Goal: Task Accomplishment & Management: Complete application form

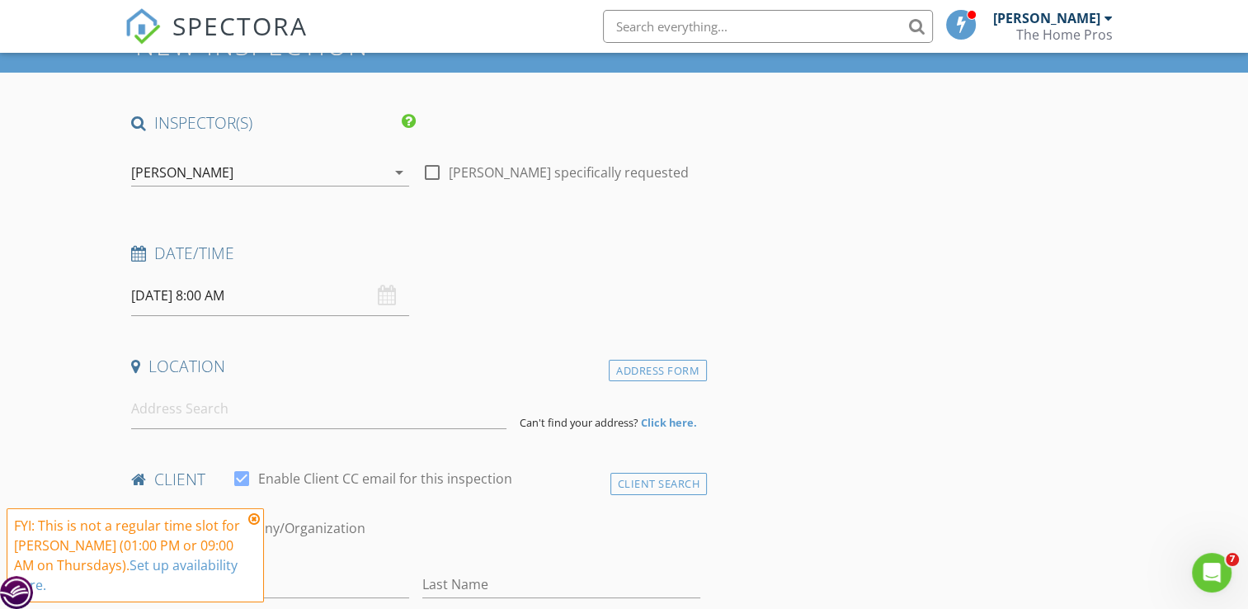
scroll to position [130, 0]
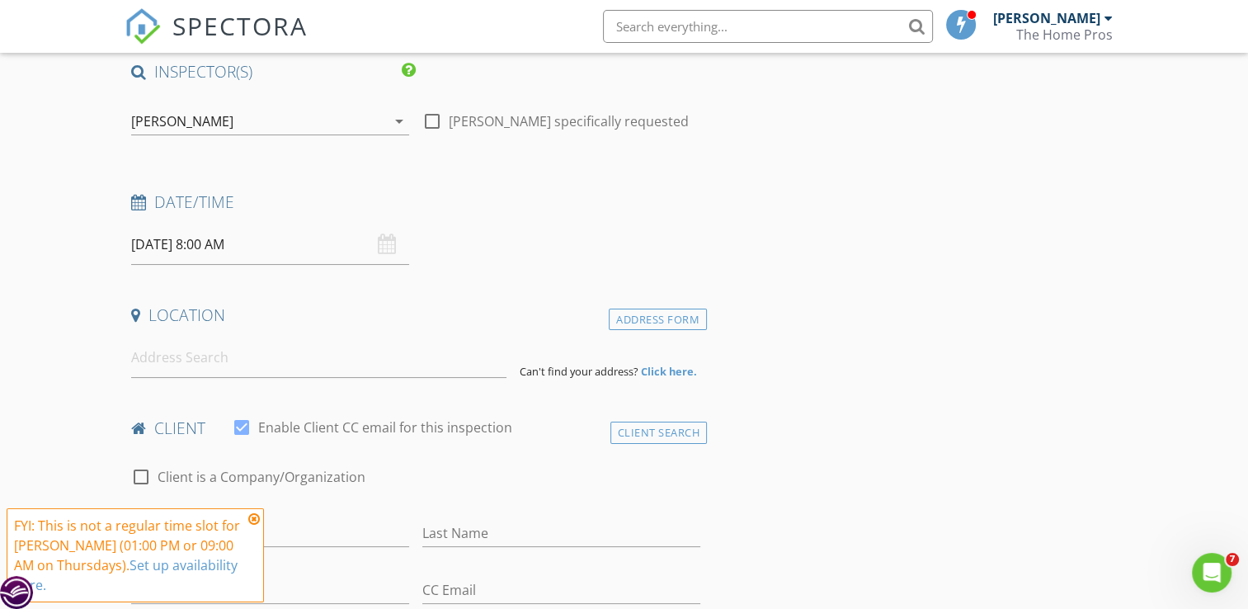
click at [254, 521] on icon at bounding box center [254, 518] width 12 height 13
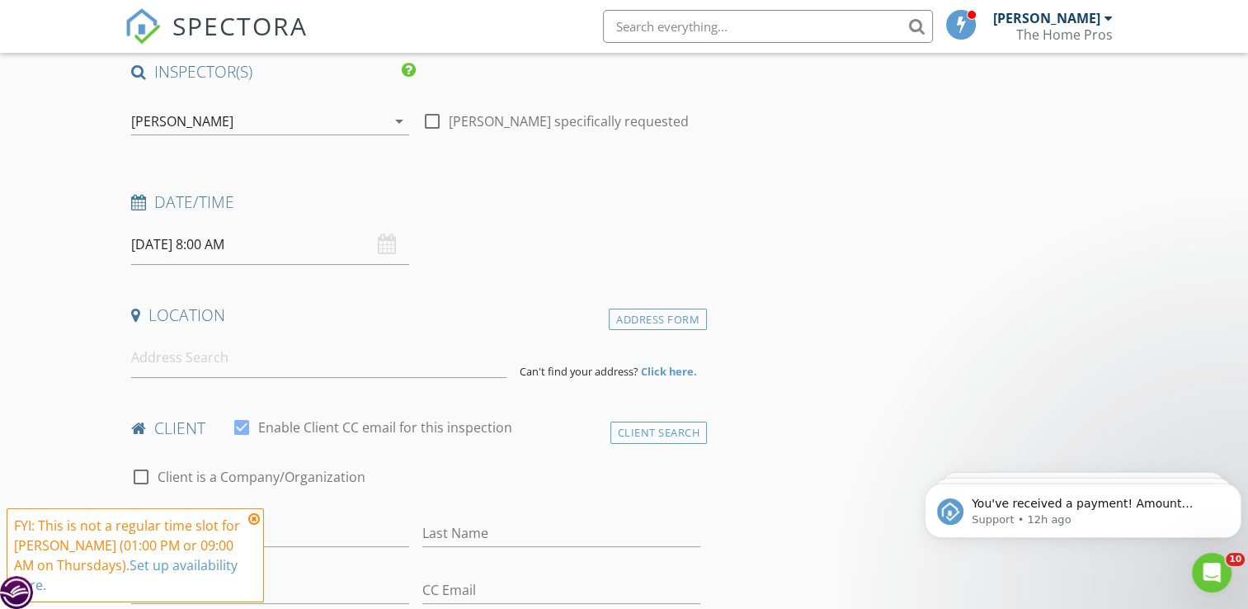
scroll to position [0, 0]
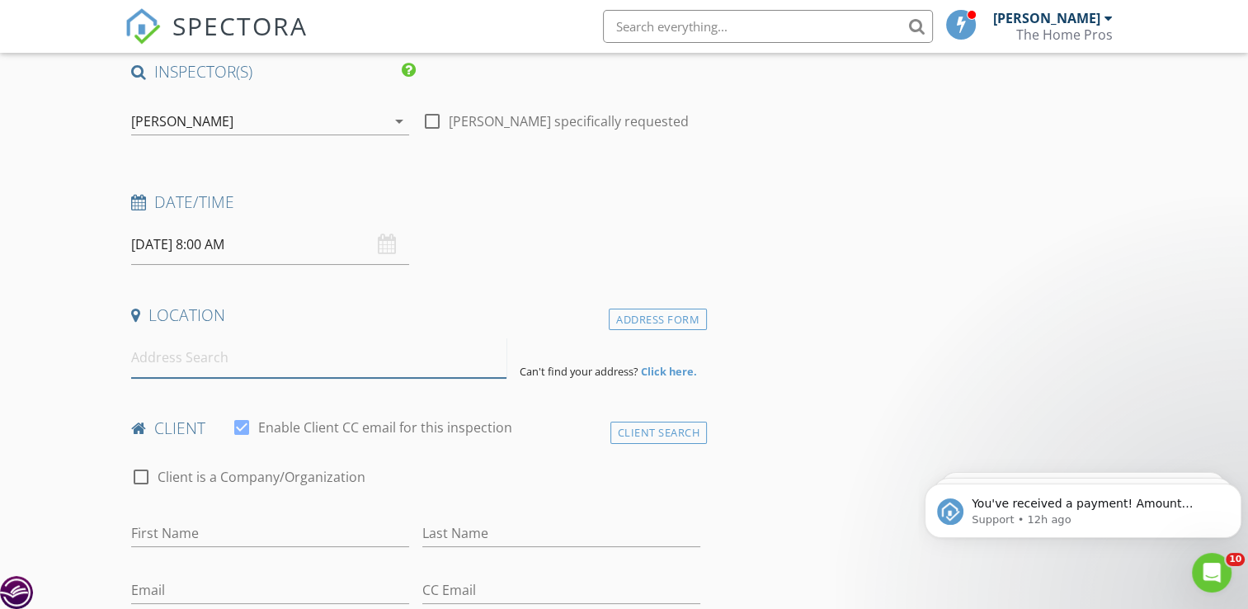
click at [215, 357] on input at bounding box center [318, 357] width 375 height 40
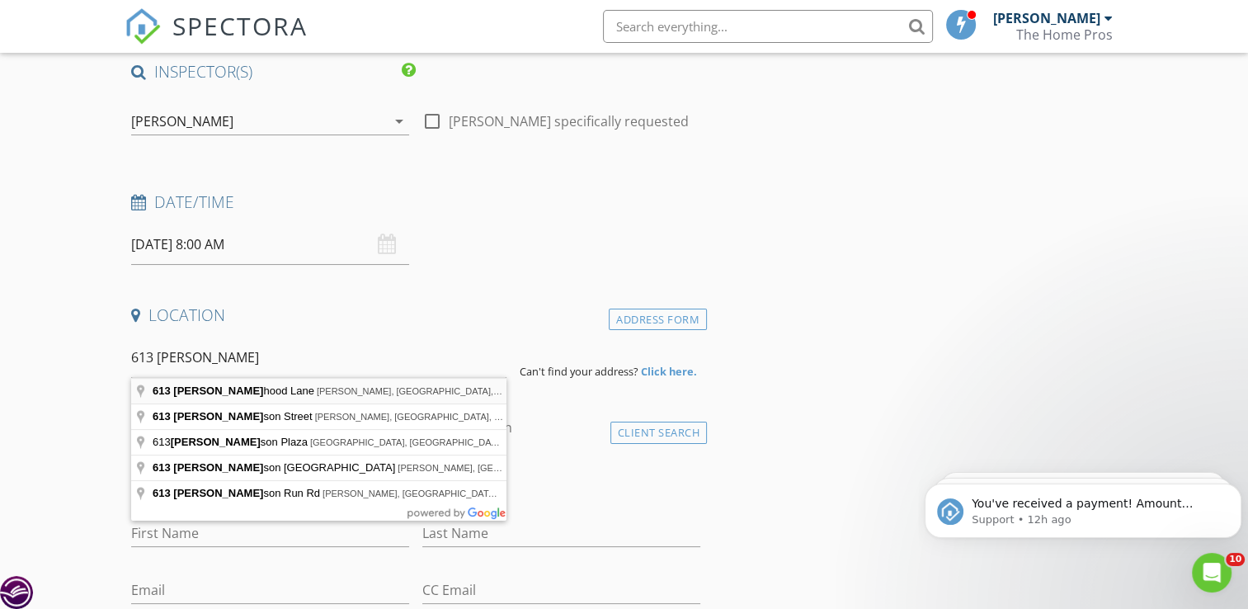
type input "613 Robinhood Lane, McMurray, PA, USA"
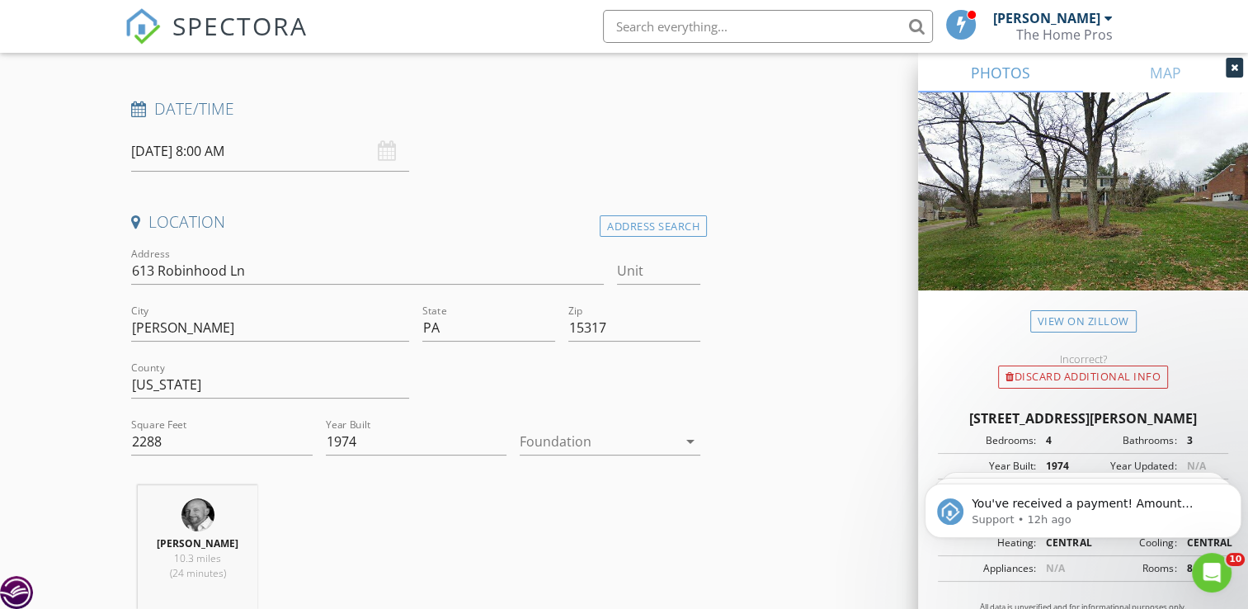
scroll to position [247, 0]
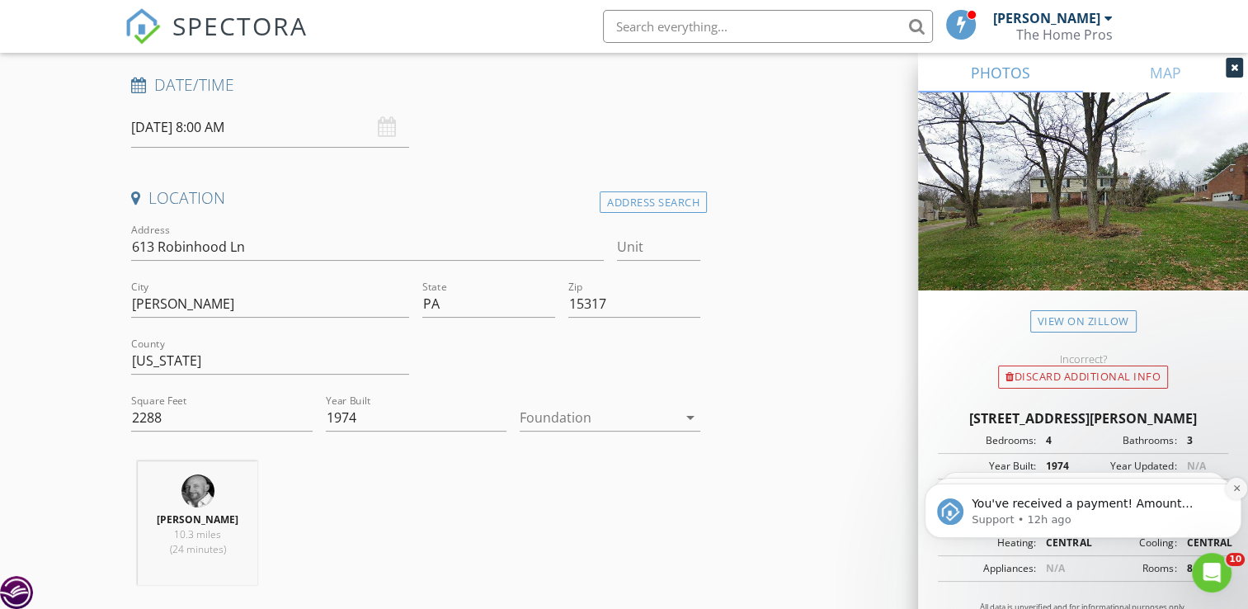
click at [1236, 489] on icon "Dismiss notification" at bounding box center [1236, 487] width 9 height 9
click at [1236, 489] on icon "Dismiss notification" at bounding box center [1236, 488] width 7 height 7
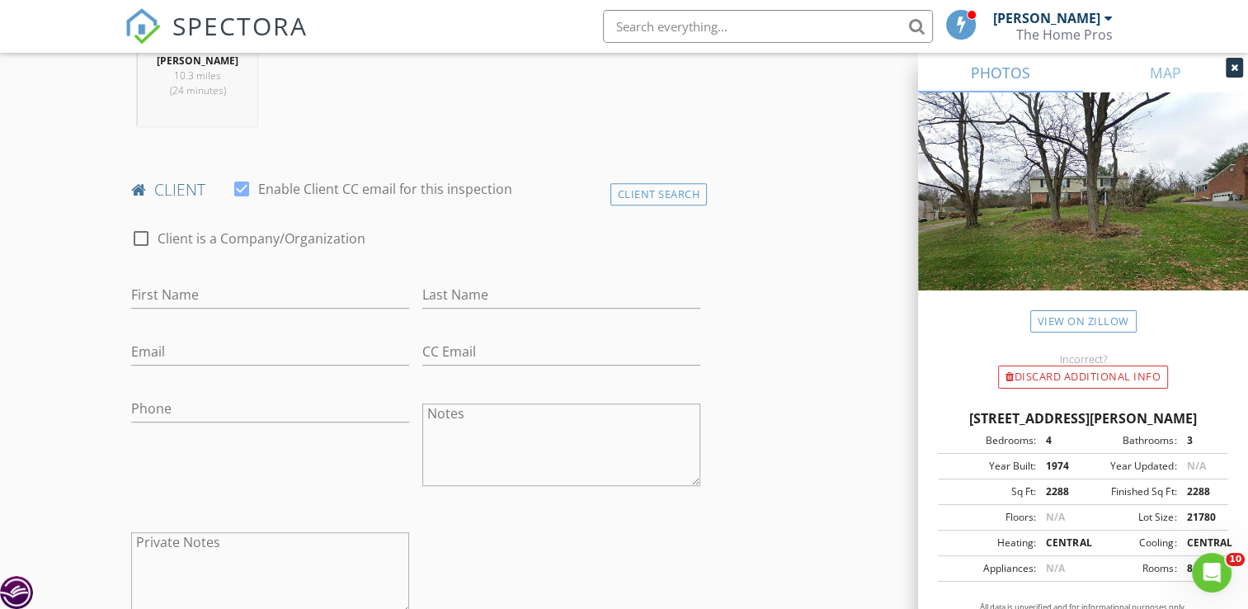
scroll to position [795, 0]
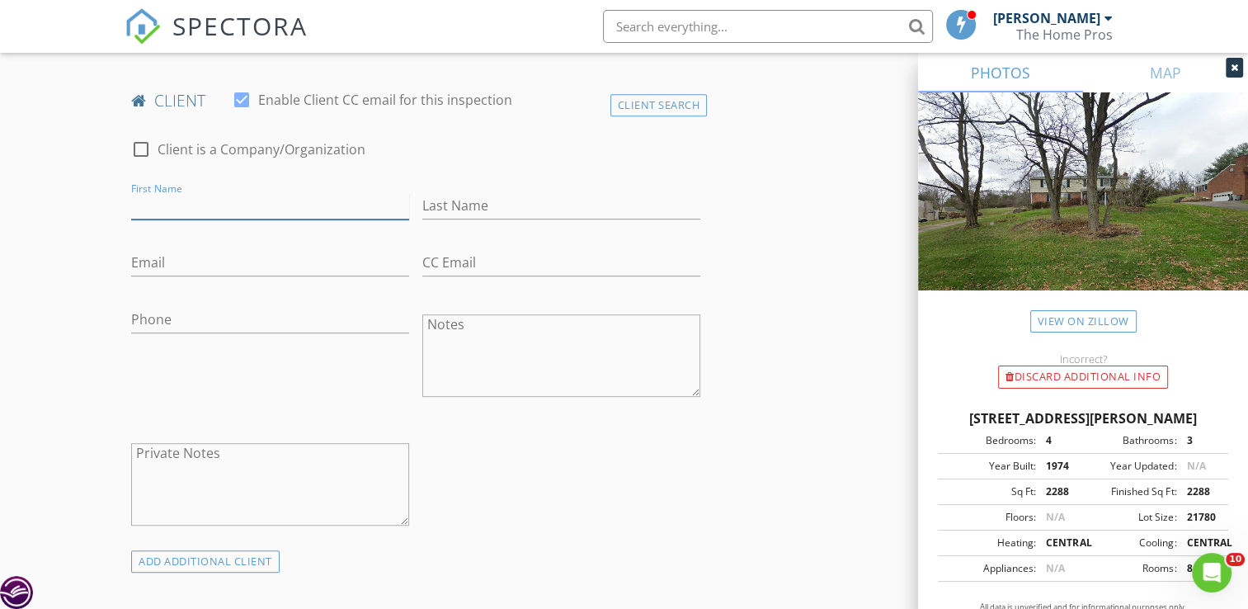
click at [205, 201] on input "First Name" at bounding box center [270, 205] width 278 height 27
type input "[PERSON_NAME]"
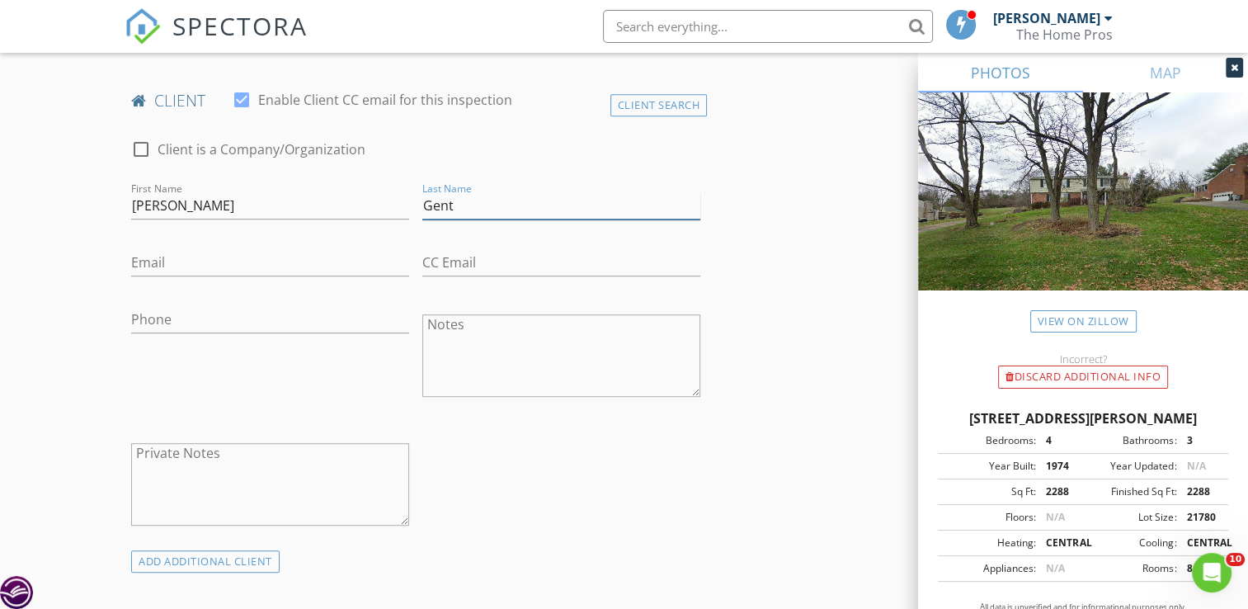
type input "Gent"
click at [162, 257] on input "Email" at bounding box center [270, 262] width 278 height 27
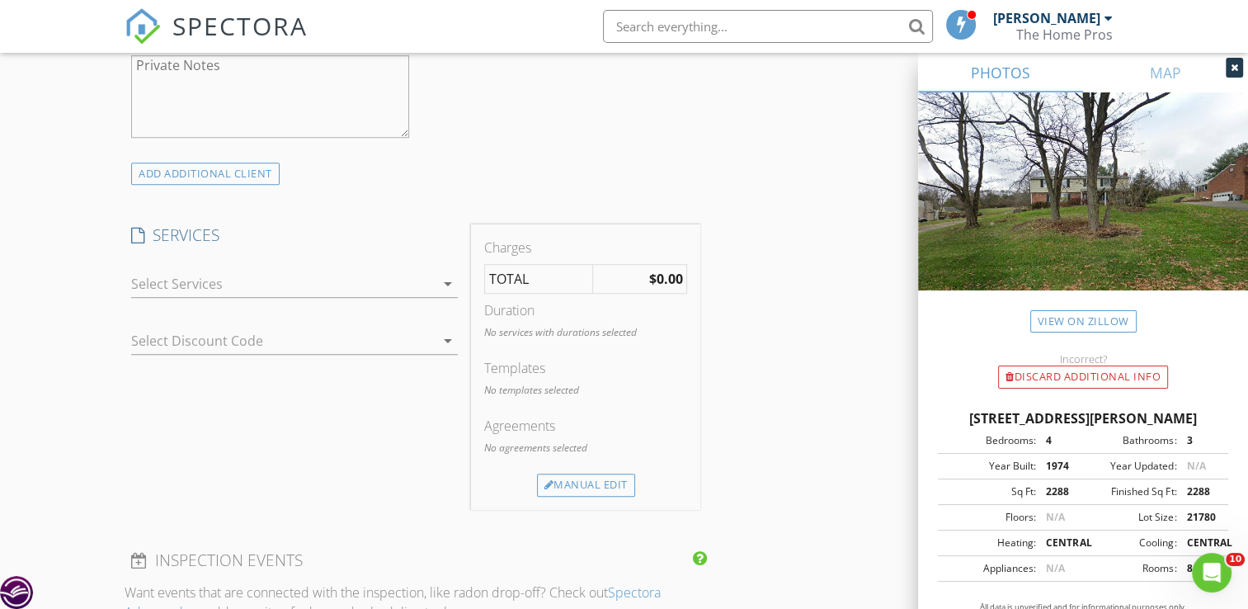
scroll to position [1193, 0]
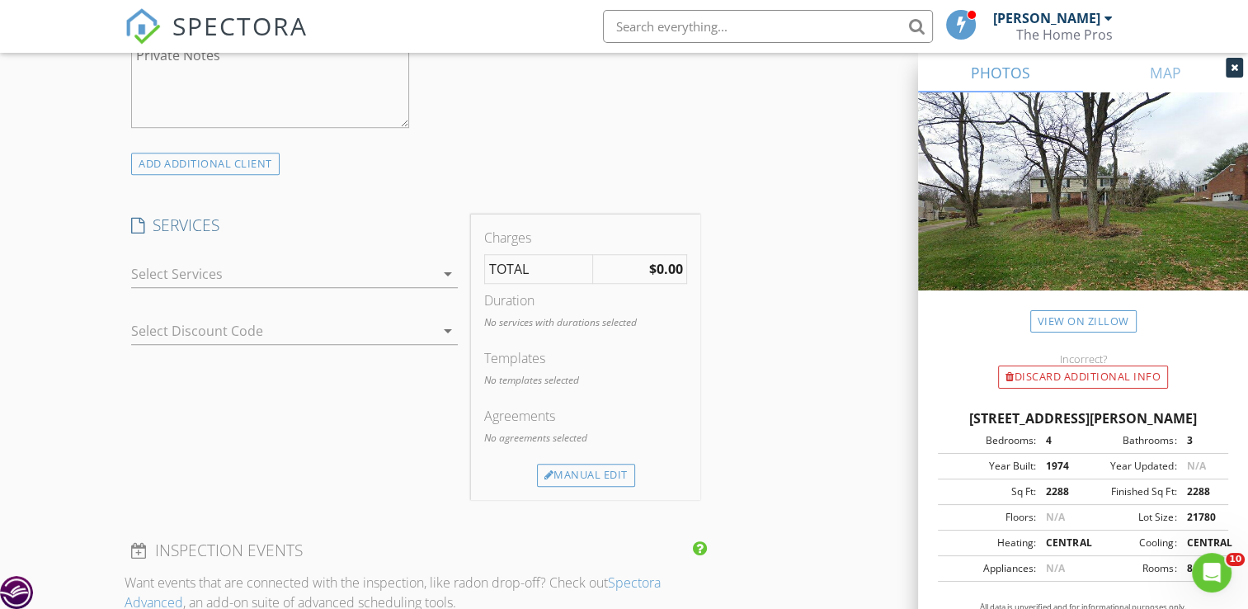
type input "genthomeimprovement@gmail.com"
click at [435, 274] on div "arrow_drop_down" at bounding box center [446, 274] width 23 height 20
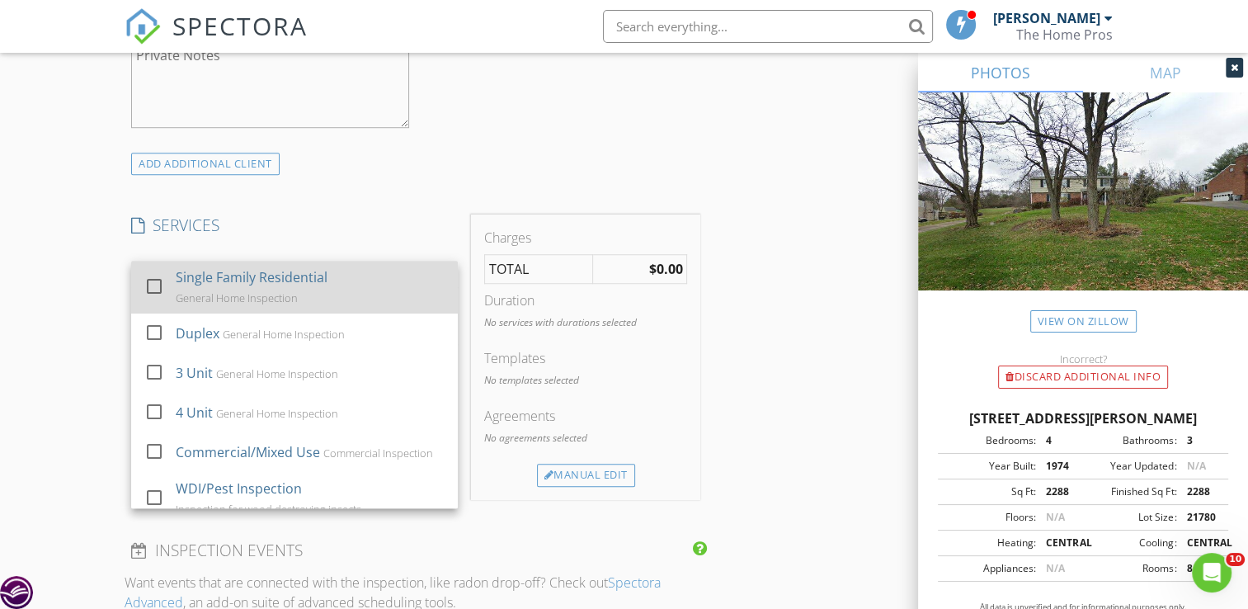
click at [403, 282] on div "Single Family Residential General Home Inspection" at bounding box center [310, 287] width 269 height 53
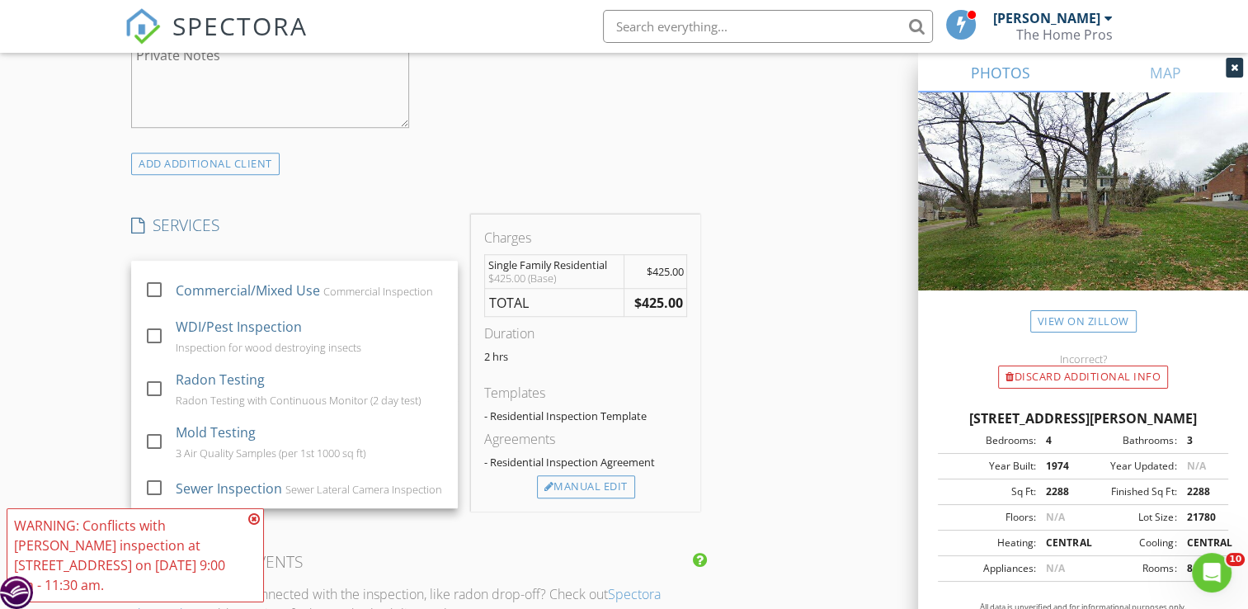
scroll to position [175, 0]
click at [251, 521] on icon at bounding box center [254, 518] width 12 height 13
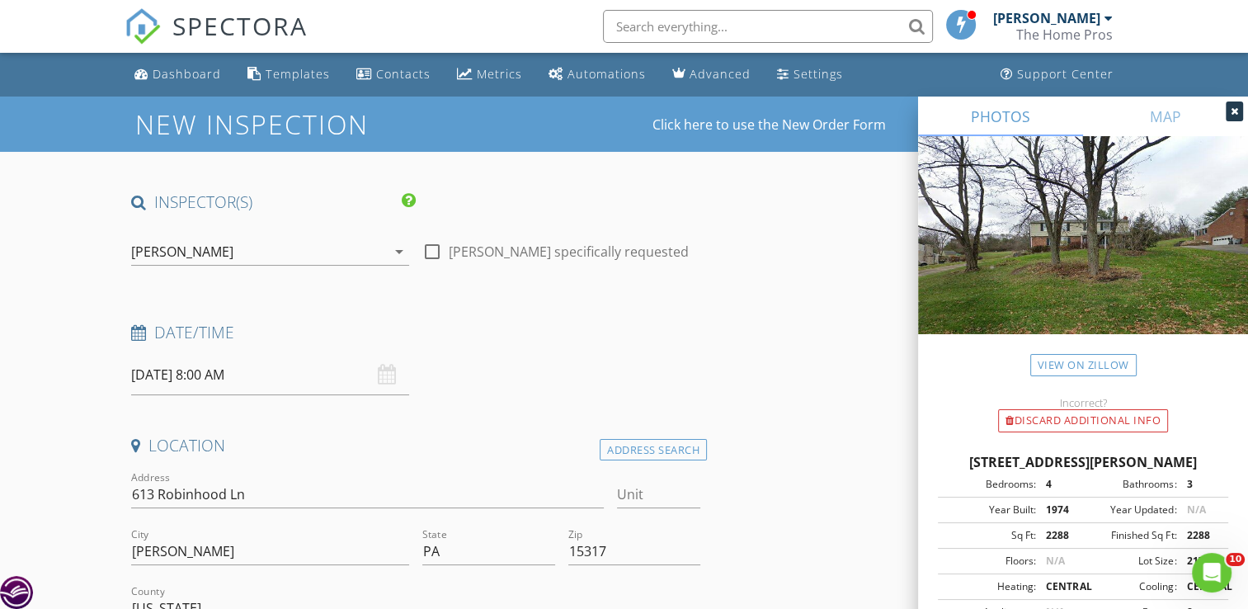
scroll to position [89, 0]
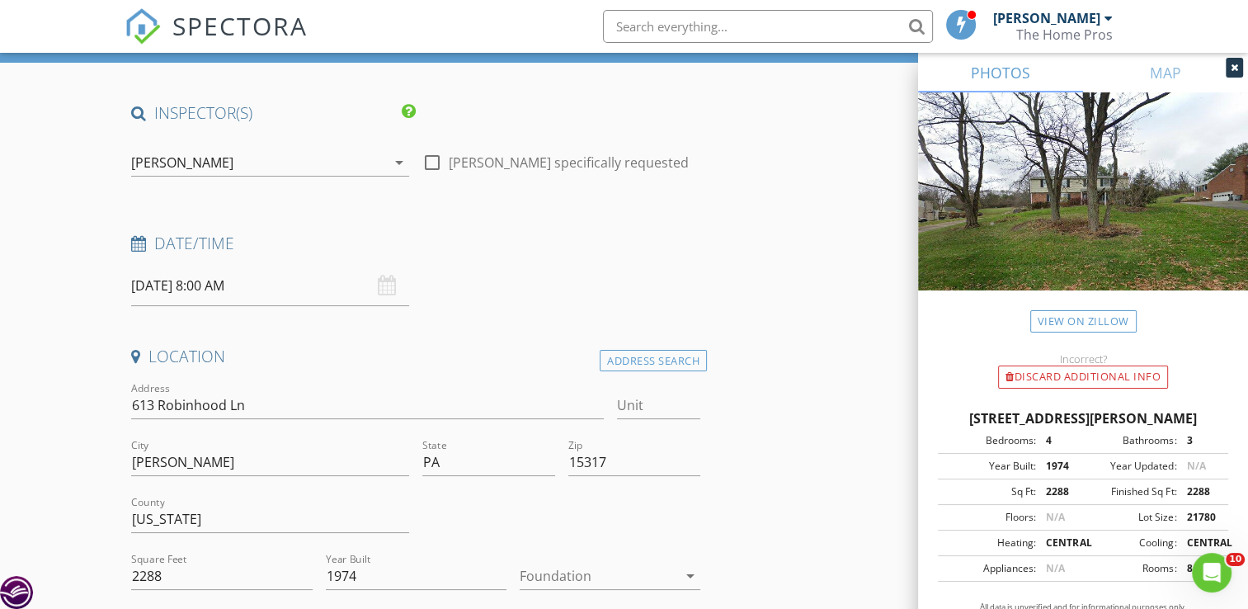
click at [176, 287] on input "08/28/2025 8:00 AM" at bounding box center [270, 286] width 278 height 40
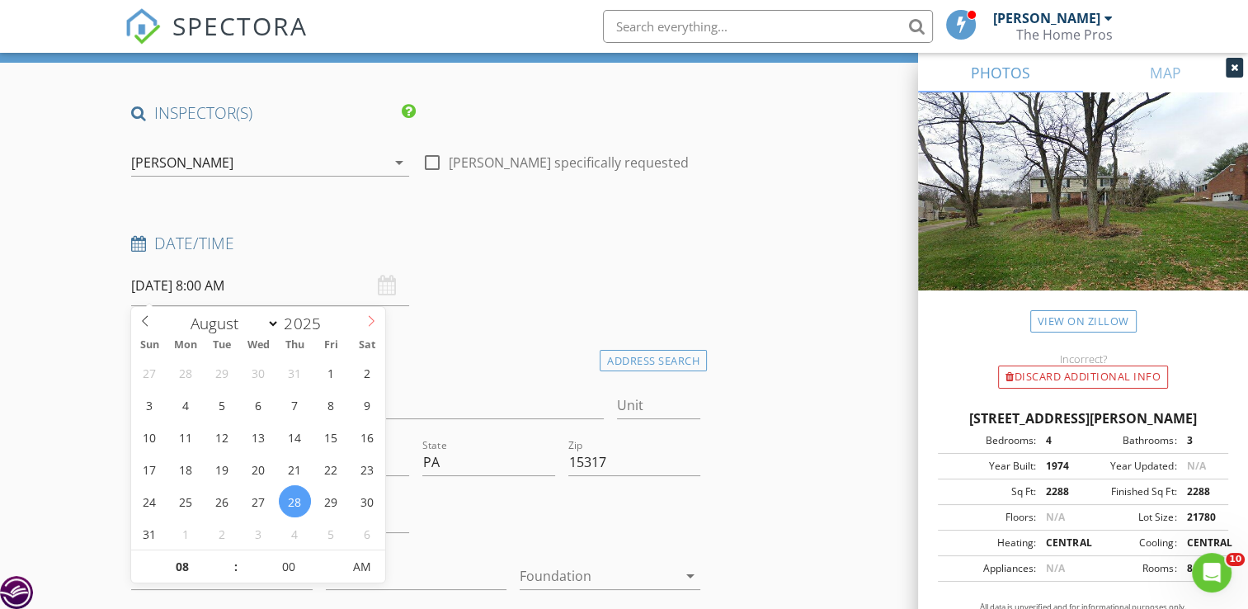
select select "8"
click at [366, 317] on icon at bounding box center [371, 321] width 12 height 12
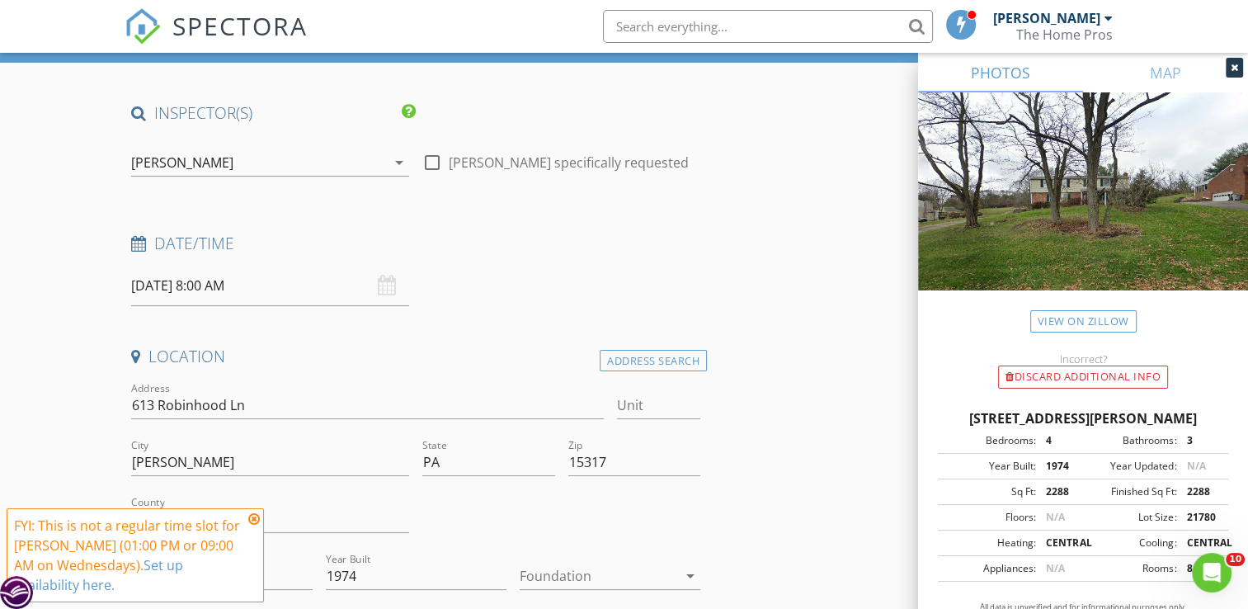
click at [258, 522] on icon at bounding box center [254, 518] width 12 height 13
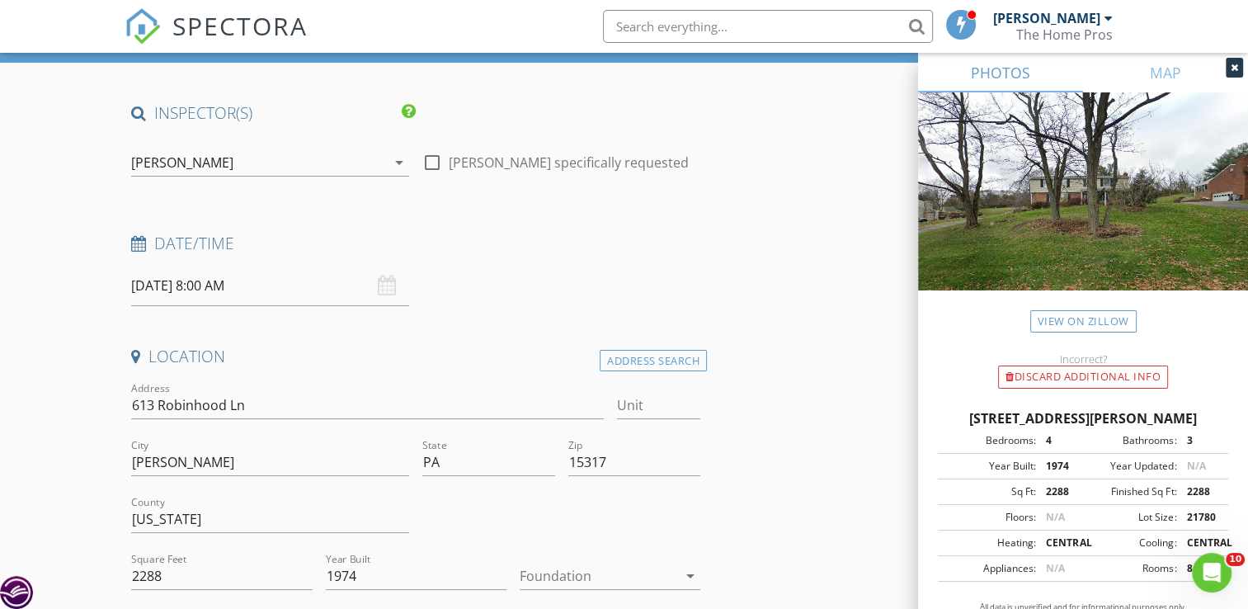
click at [221, 285] on input "09/03/2025 8:00 AM" at bounding box center [270, 286] width 278 height 40
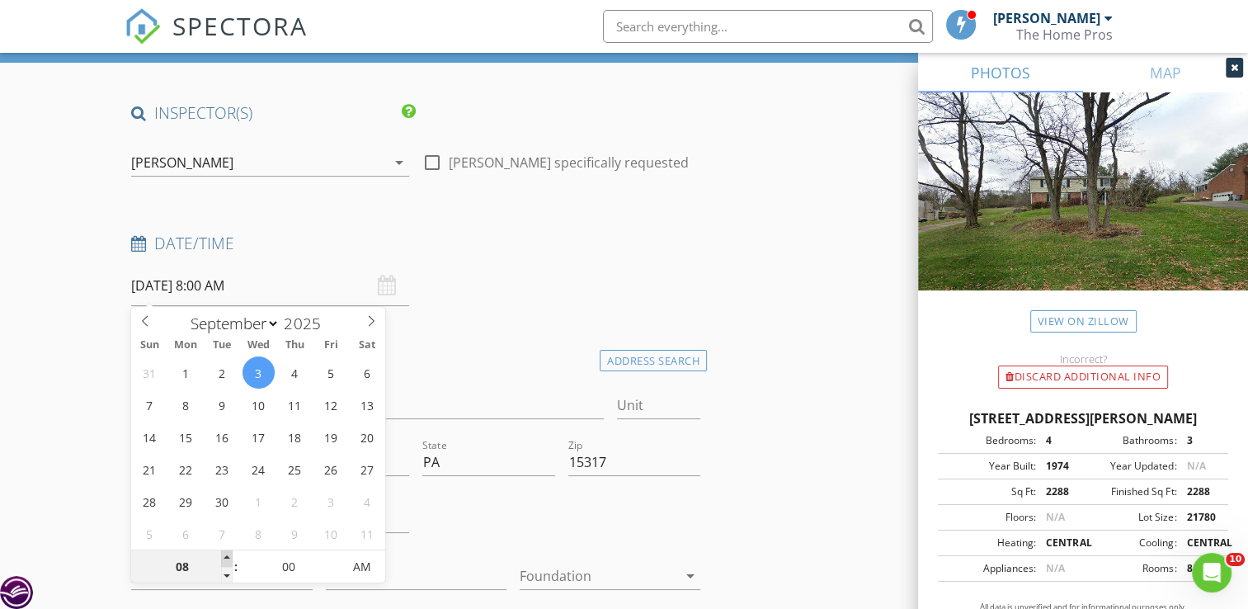
type input "09/03/2025 9:00 AM"
type input "09"
click at [227, 553] on span at bounding box center [227, 558] width 12 height 16
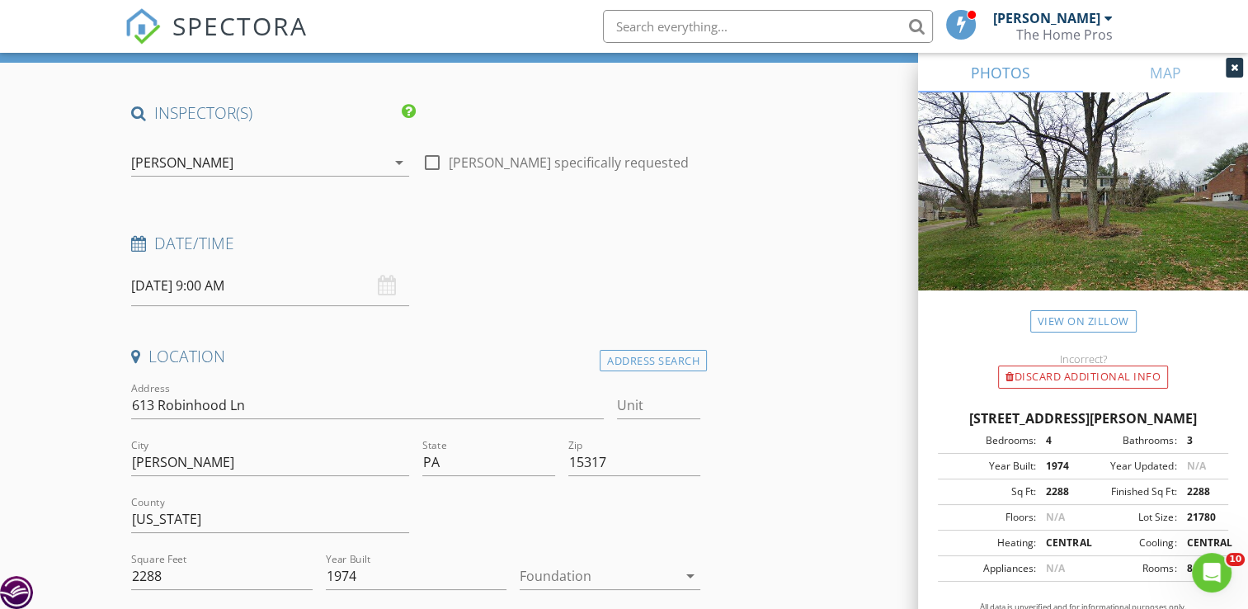
click at [501, 352] on h4 "Location" at bounding box center [415, 356] width 569 height 21
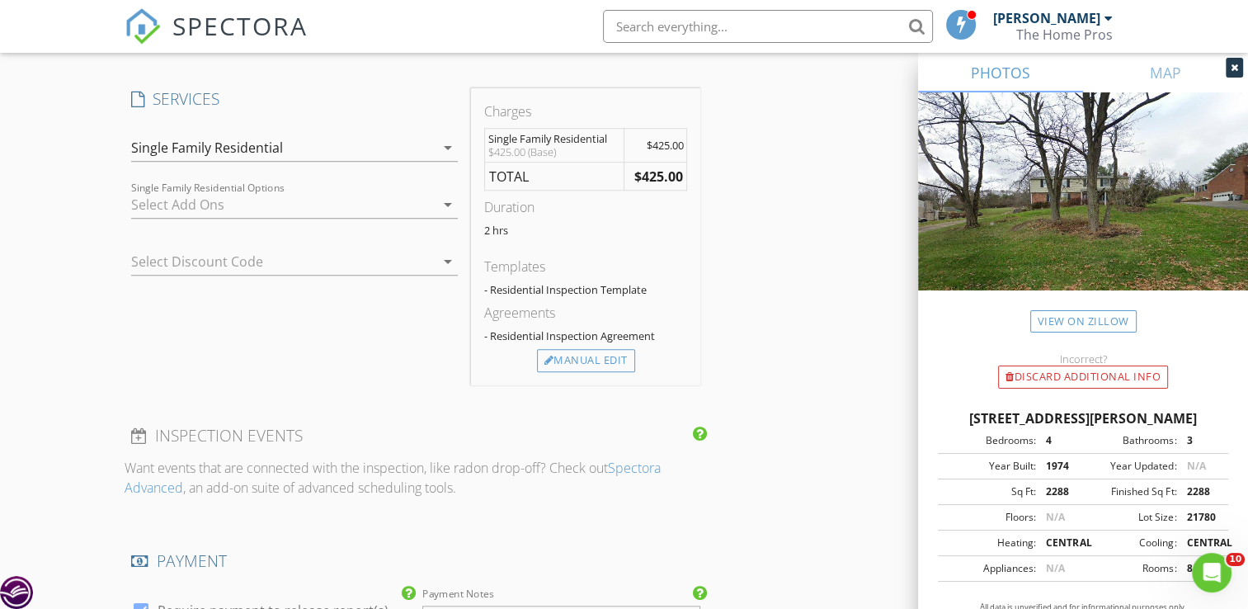
scroll to position [1325, 0]
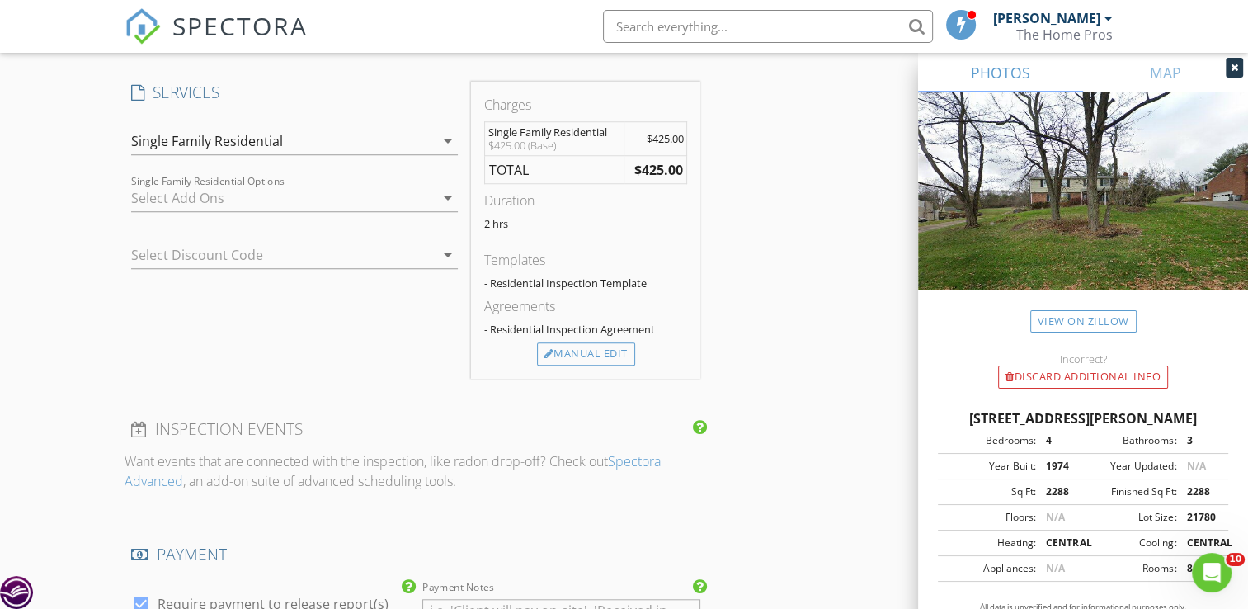
click at [449, 142] on icon "arrow_drop_down" at bounding box center [448, 141] width 20 height 20
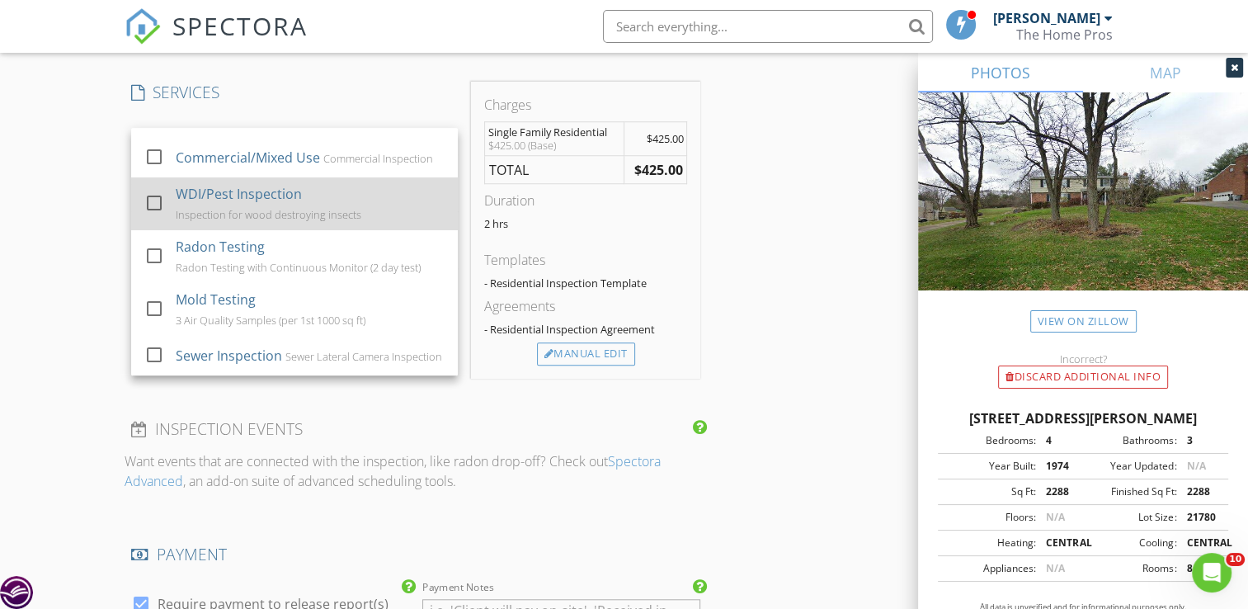
click at [388, 201] on div "WDI/Pest Inspection Inspection for wood destroying insects" at bounding box center [310, 203] width 269 height 53
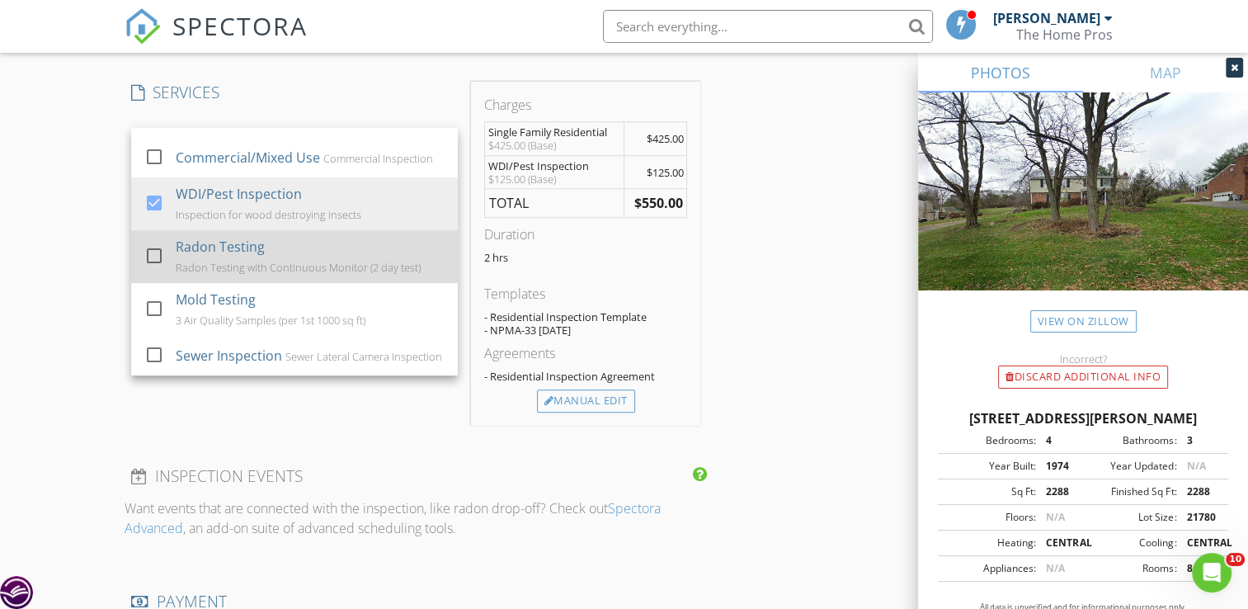
click at [379, 239] on div "Radon Testing Radon Testing with Continuous Monitor (2 day test)" at bounding box center [310, 256] width 269 height 53
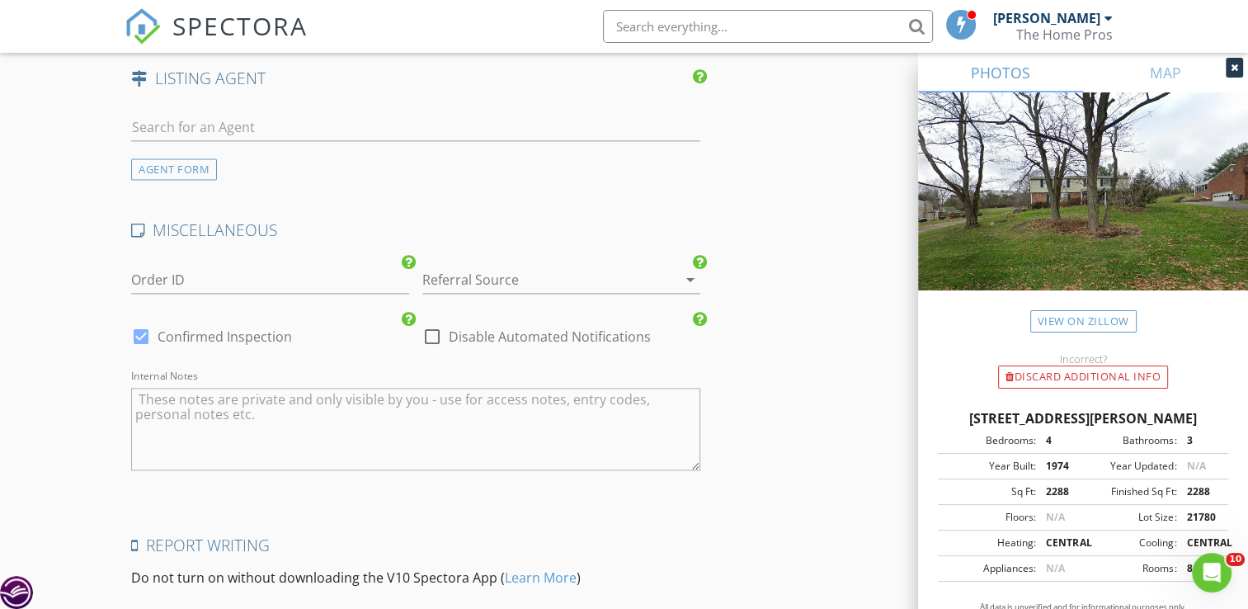
scroll to position [2413, 0]
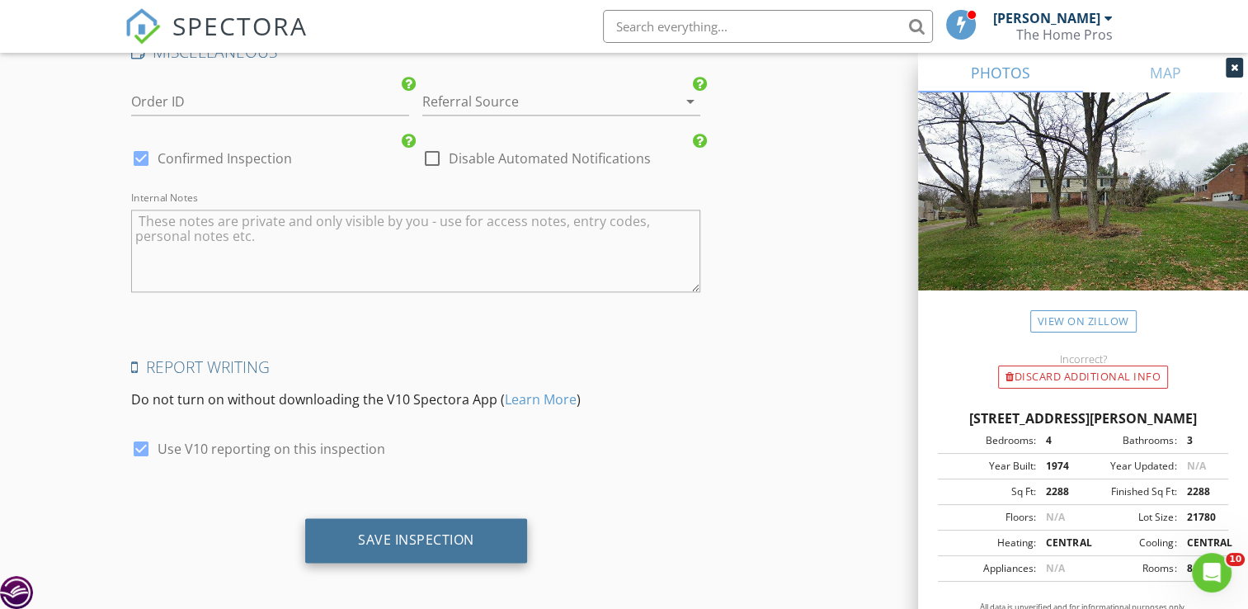
click at [473, 546] on div "Save Inspection" at bounding box center [416, 540] width 222 height 45
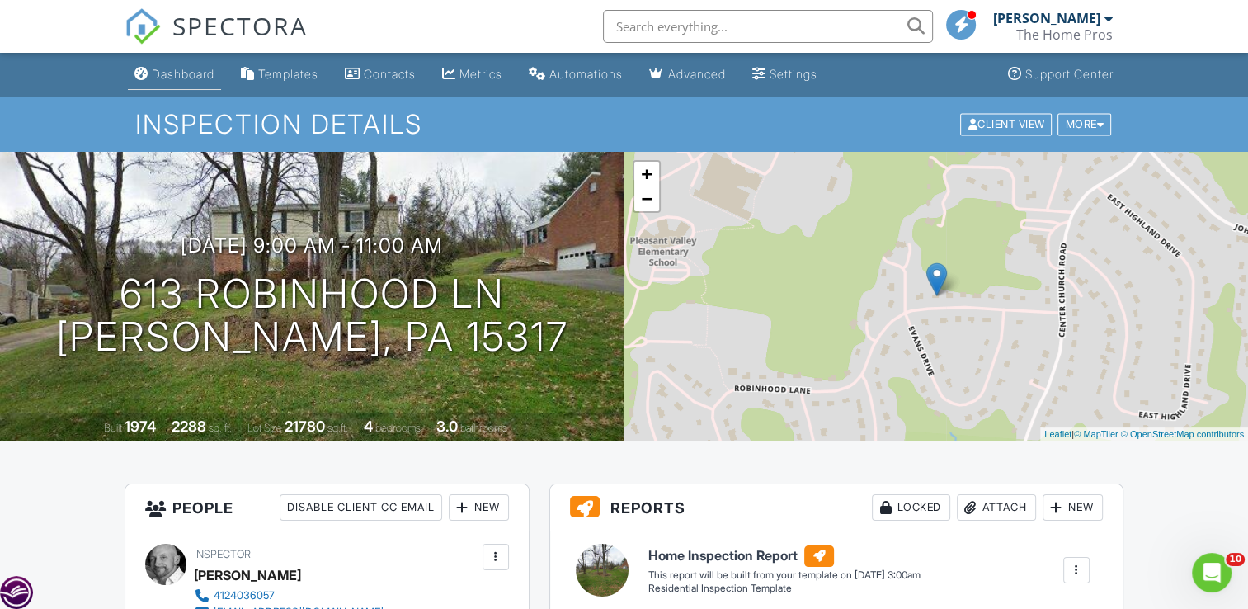
click at [187, 76] on div "Dashboard" at bounding box center [183, 74] width 63 height 14
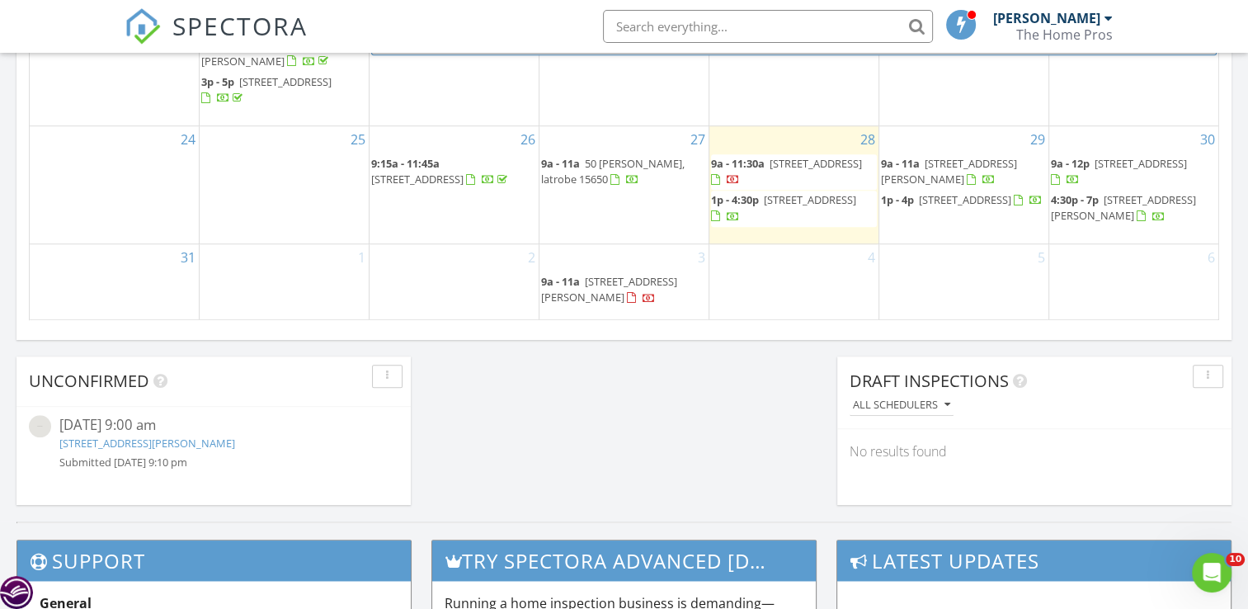
click at [750, 228] on div "28 9a - 11:30a 6605 Woodwell St, Pittsburgh 15217 1p - 4:30p 461-463 Idlewood R…" at bounding box center [793, 184] width 169 height 117
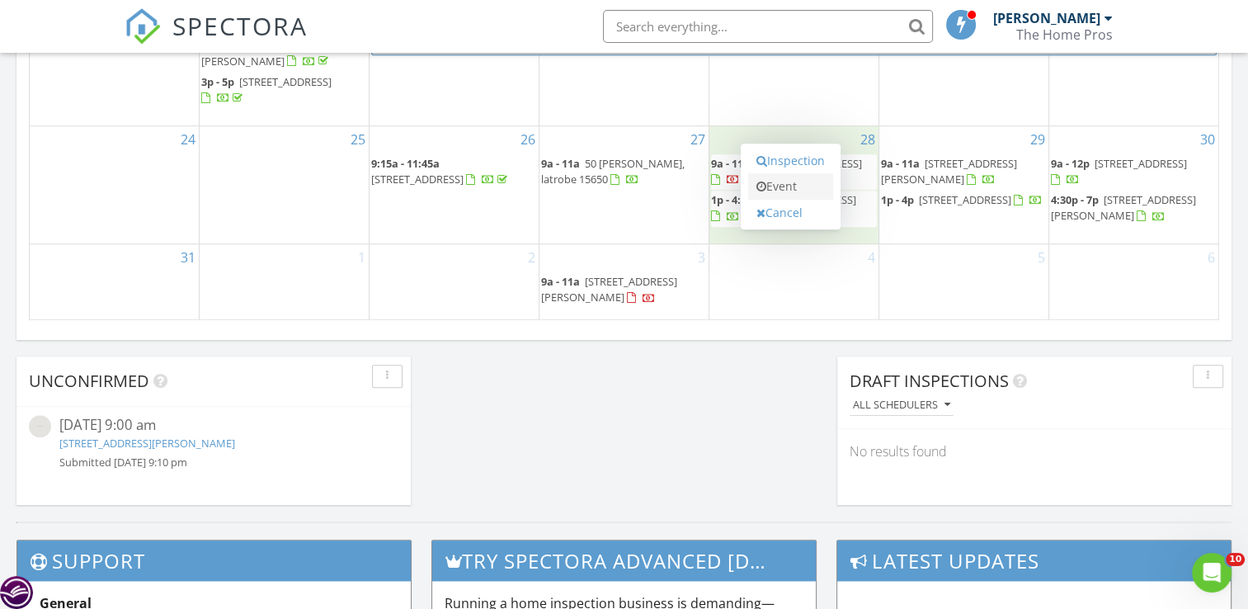
click at [778, 173] on link "Event" at bounding box center [790, 186] width 85 height 26
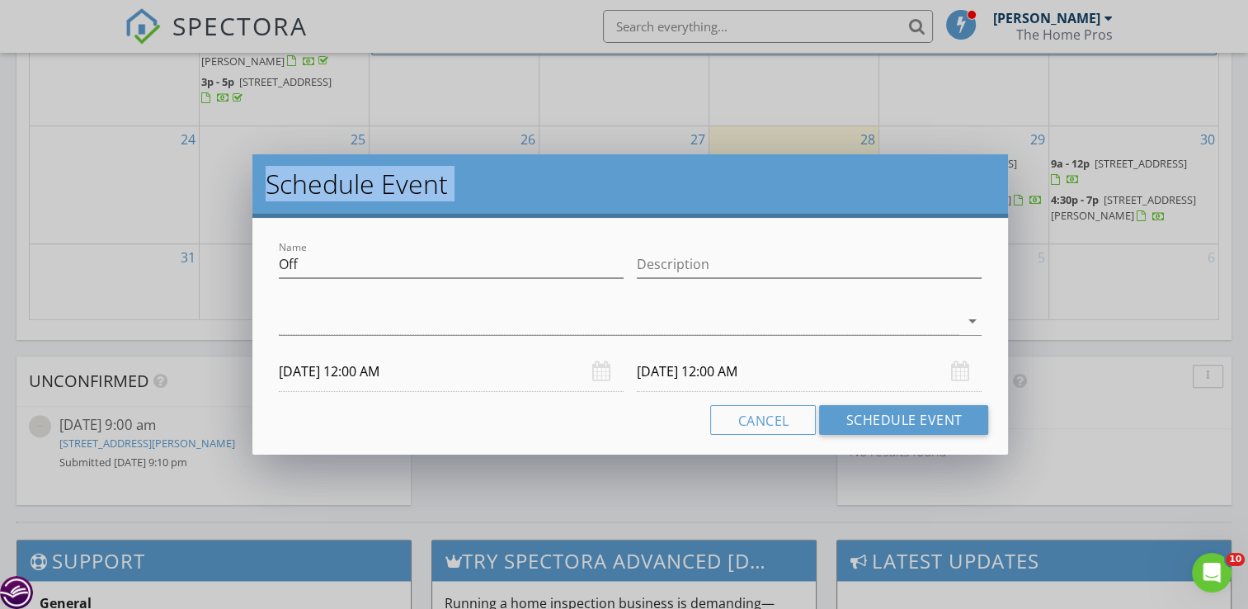
click at [778, 172] on h2 "Schedule Event" at bounding box center [631, 183] width 730 height 33
click at [785, 422] on button "Cancel" at bounding box center [763, 420] width 106 height 30
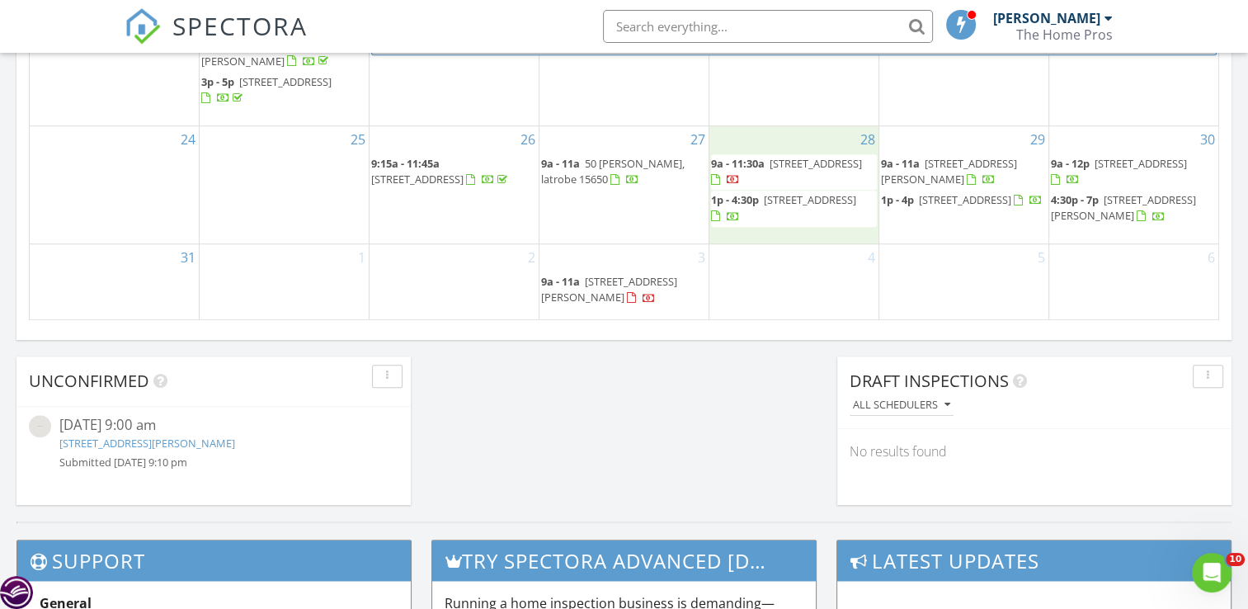
click at [794, 236] on div "28 9a - 11:30a 6605 Woodwell St, Pittsburgh 15217 1p - 4:30p 461-463 Idlewood R…" at bounding box center [793, 184] width 169 height 117
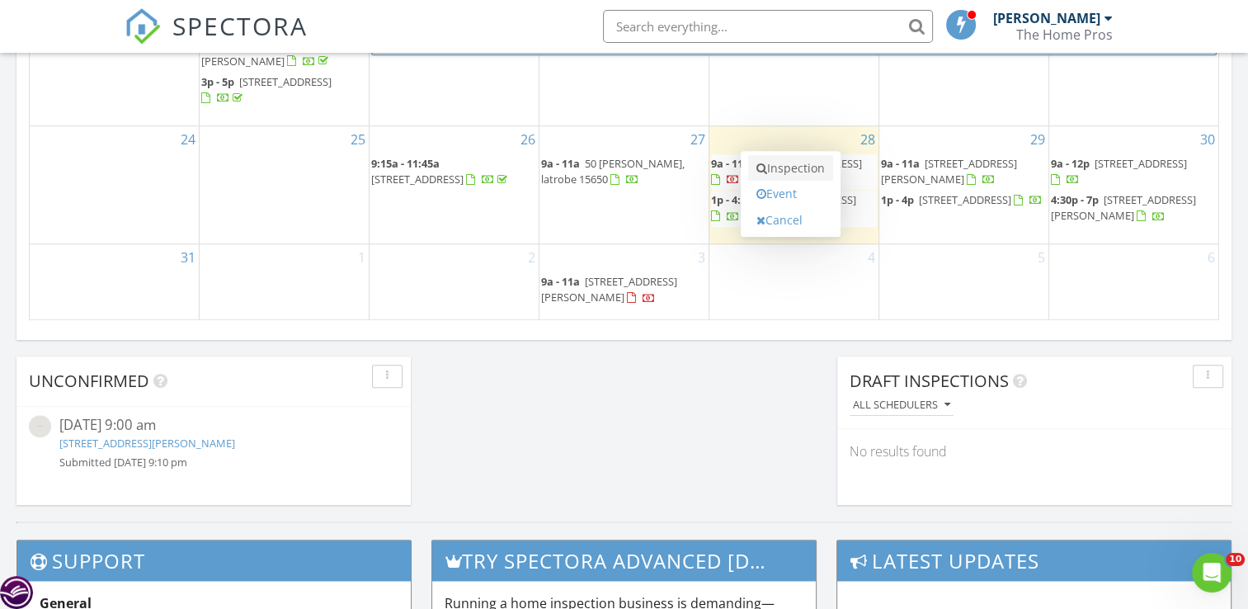
drag, startPoint x: 794, startPoint y: 236, endPoint x: 785, endPoint y: 167, distance: 69.1
click at [785, 167] on link "Inspection" at bounding box center [790, 168] width 85 height 26
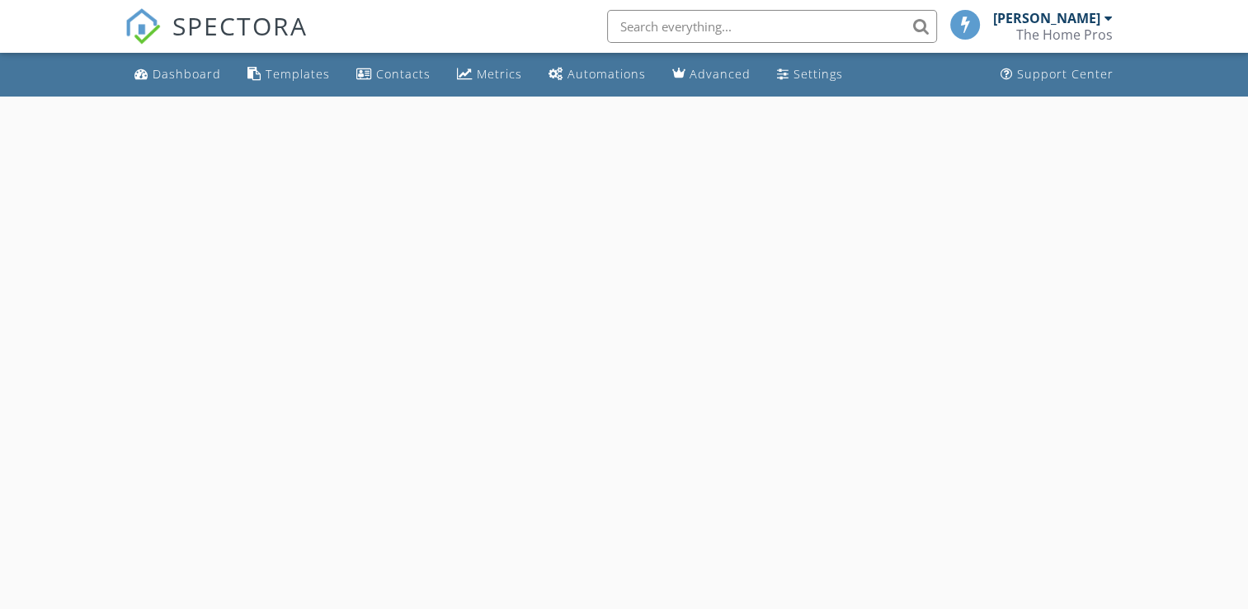
select select "7"
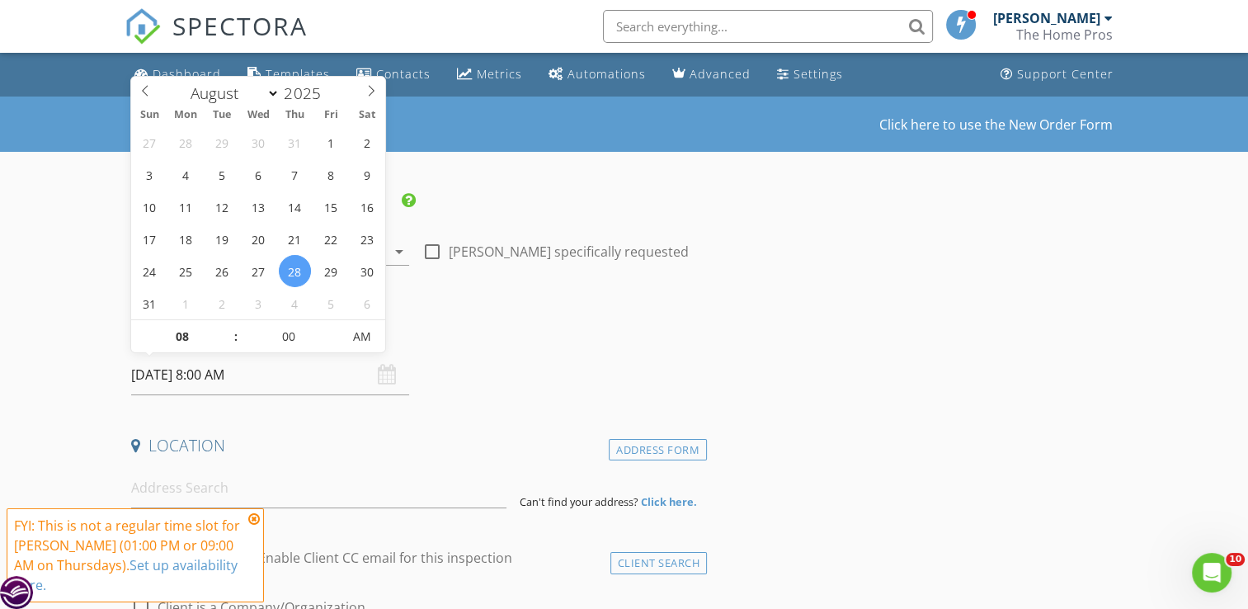
click at [224, 377] on input "08/28/2025 8:00 AM" at bounding box center [270, 375] width 278 height 40
type input "09"
type input "08/28/2025 9:00 AM"
click at [227, 327] on span at bounding box center [227, 328] width 12 height 16
type input "10"
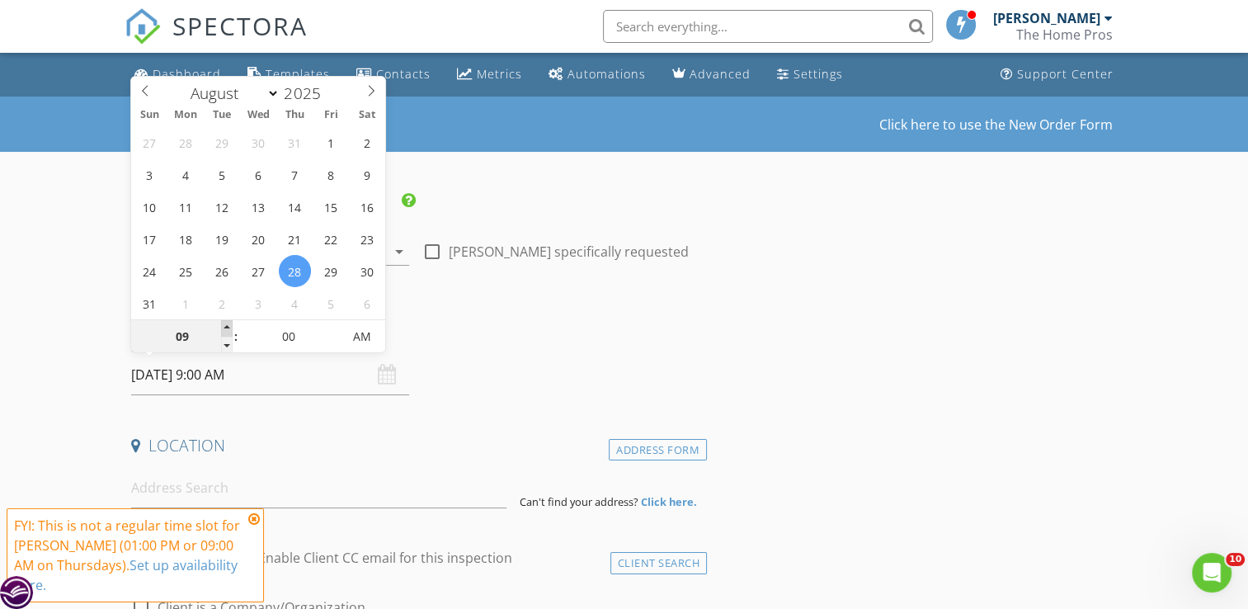
type input "08/28/2025 10:00 AM"
click at [227, 327] on span at bounding box center [227, 328] width 12 height 16
type input "11"
type input "08/28/2025 11:00 AM"
click at [227, 327] on span at bounding box center [227, 328] width 12 height 16
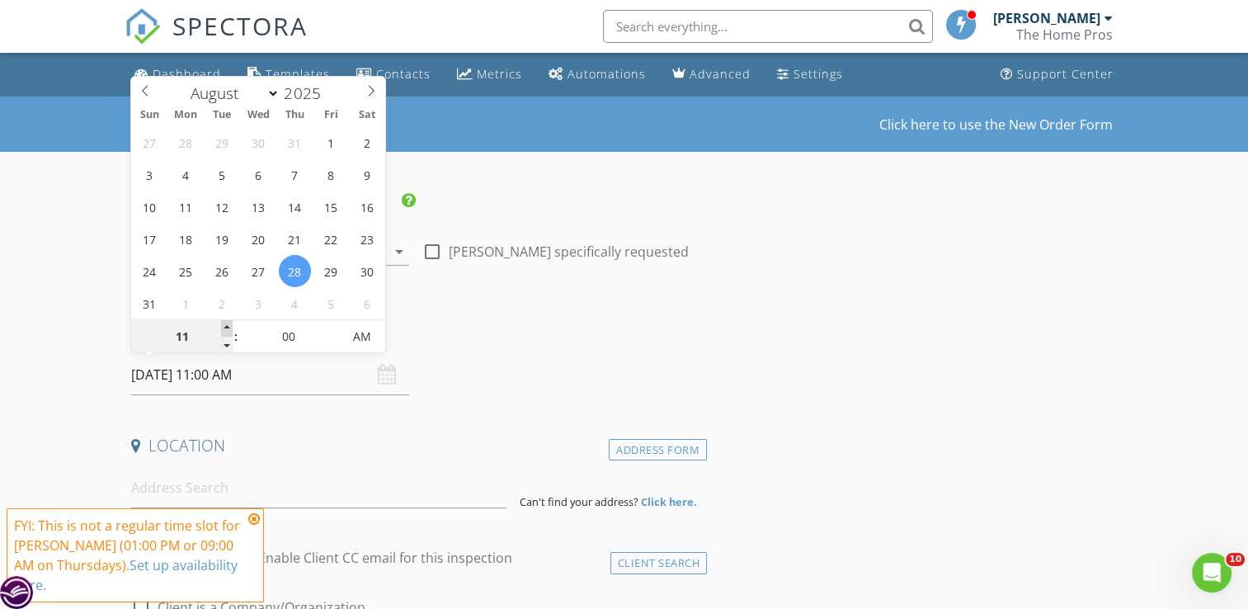
type input "12"
type input "08/28/2025 12:00 PM"
click at [227, 327] on span at bounding box center [227, 328] width 12 height 16
type input "01"
type input "08/28/2025 1:00 PM"
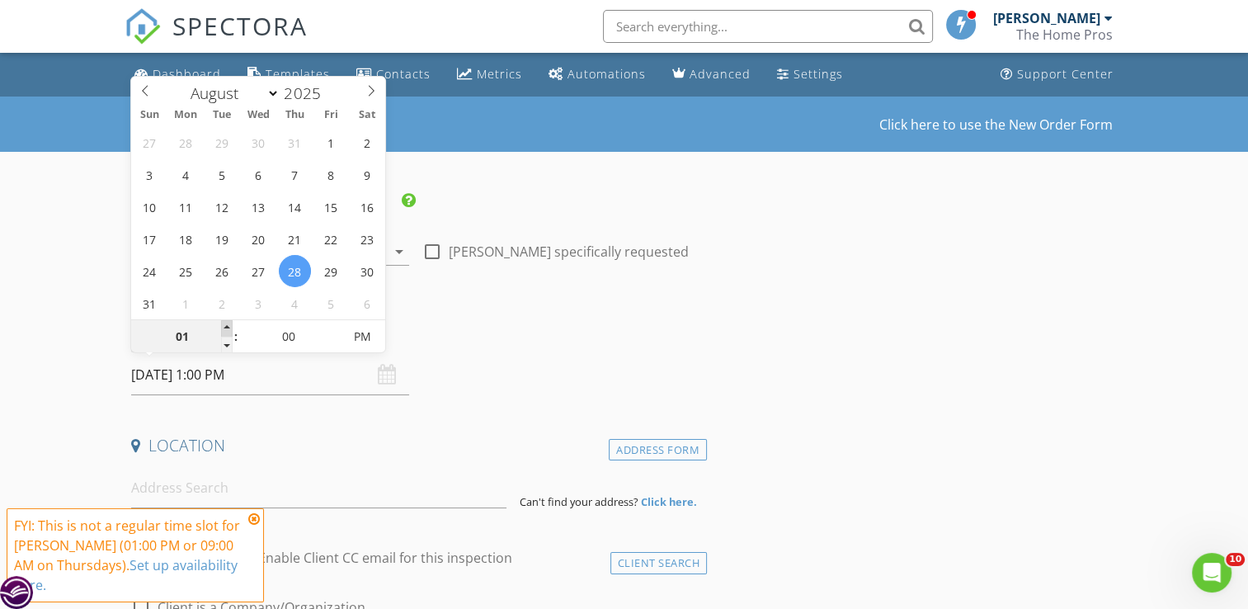
click at [227, 327] on span at bounding box center [227, 328] width 12 height 16
type input "02"
type input "08/28/2025 2:00 PM"
click at [227, 327] on span at bounding box center [227, 328] width 12 height 16
type input "03"
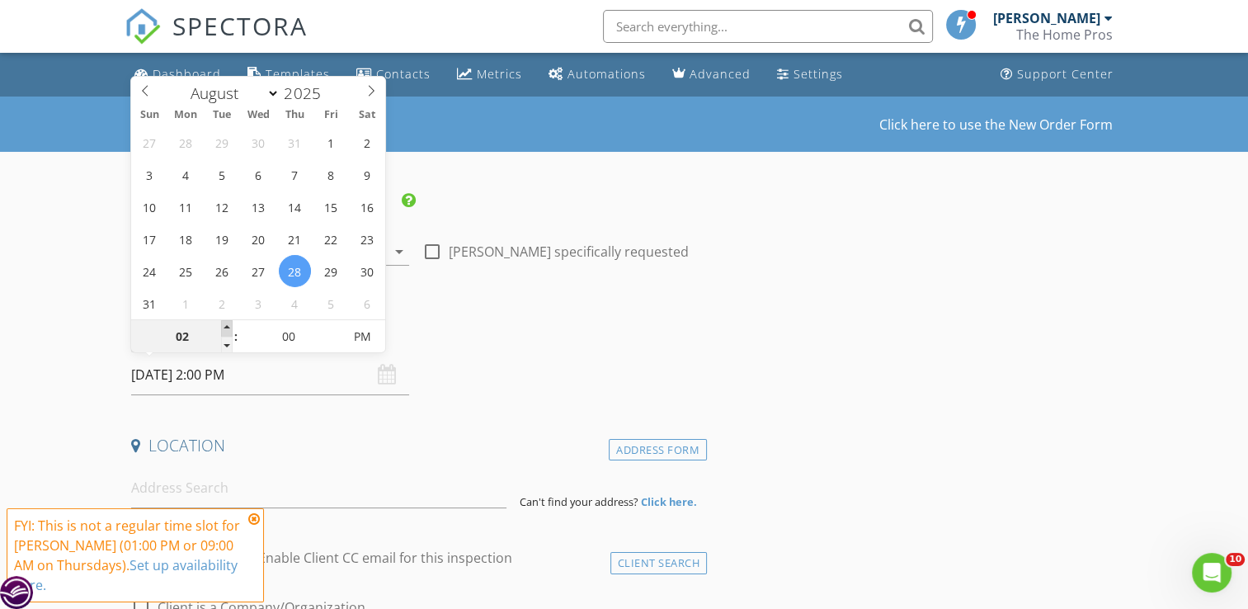
type input "08/28/2025 3:00 PM"
click at [227, 327] on span at bounding box center [227, 328] width 12 height 16
type input "04"
type input "08/28/2025 4:00 PM"
click at [227, 327] on span at bounding box center [227, 328] width 12 height 16
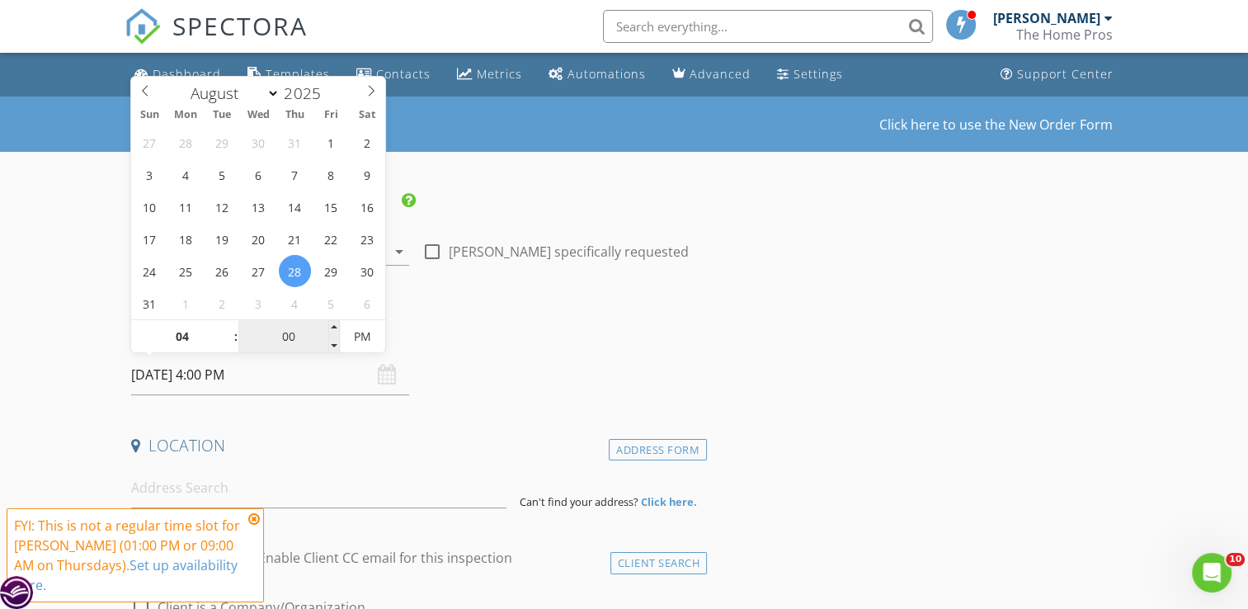
click at [323, 332] on input "00" at bounding box center [288, 337] width 101 height 33
type input "05"
type input "08/28/2025 4:05 PM"
click at [333, 327] on span at bounding box center [334, 328] width 12 height 16
type input "10"
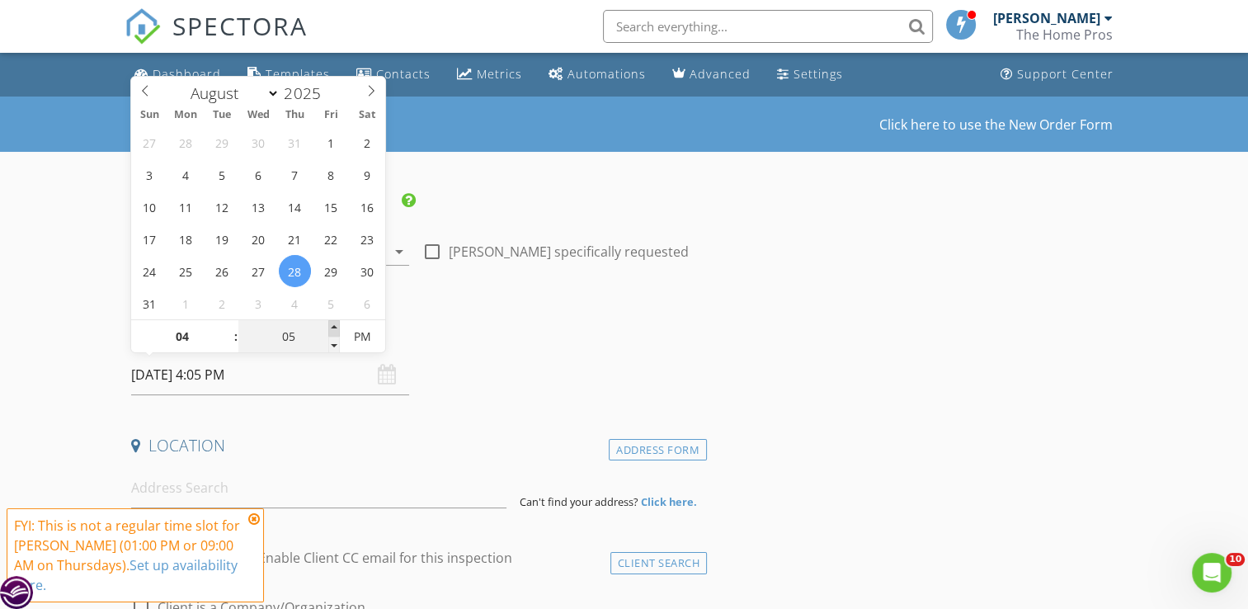
type input "08/28/2025 4:10 PM"
click at [333, 327] on span at bounding box center [334, 328] width 12 height 16
type input "15"
type input "08/28/2025 4:15 PM"
click at [333, 327] on span at bounding box center [334, 328] width 12 height 16
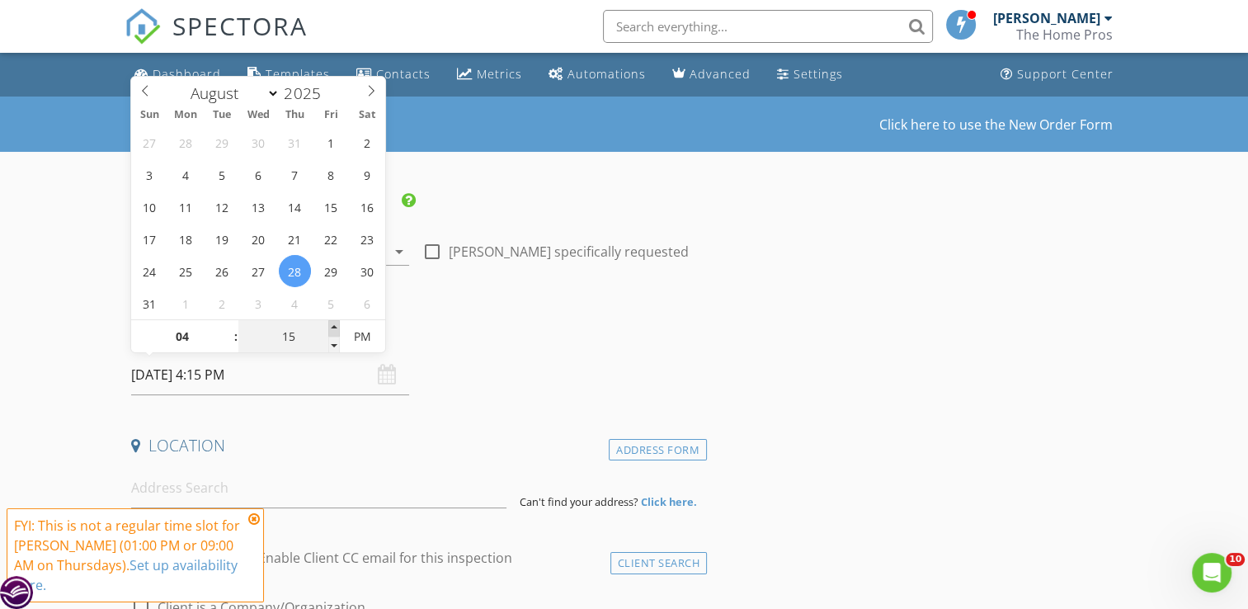
type input "20"
type input "08/28/2025 4:20 PM"
click at [333, 327] on span at bounding box center [334, 328] width 12 height 16
type input "25"
type input "08/28/2025 4:25 PM"
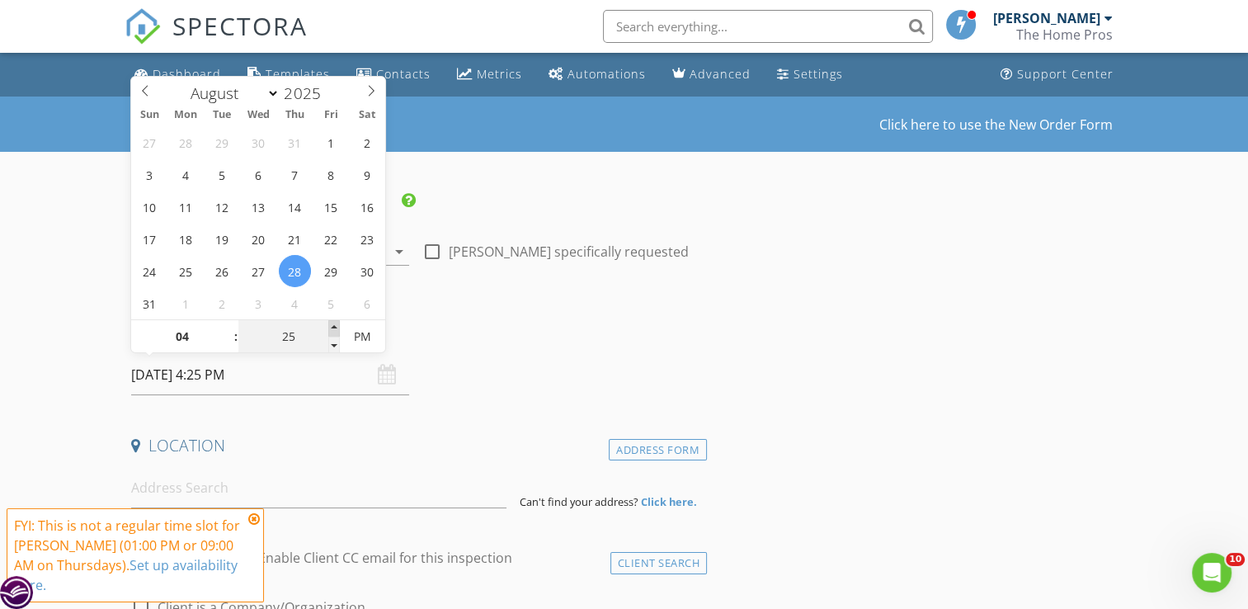
click at [333, 327] on span at bounding box center [334, 328] width 12 height 16
type input "30"
type input "[DATE] 4:30 PM"
click at [333, 327] on span at bounding box center [334, 328] width 12 height 16
click at [249, 485] on input at bounding box center [318, 488] width 375 height 40
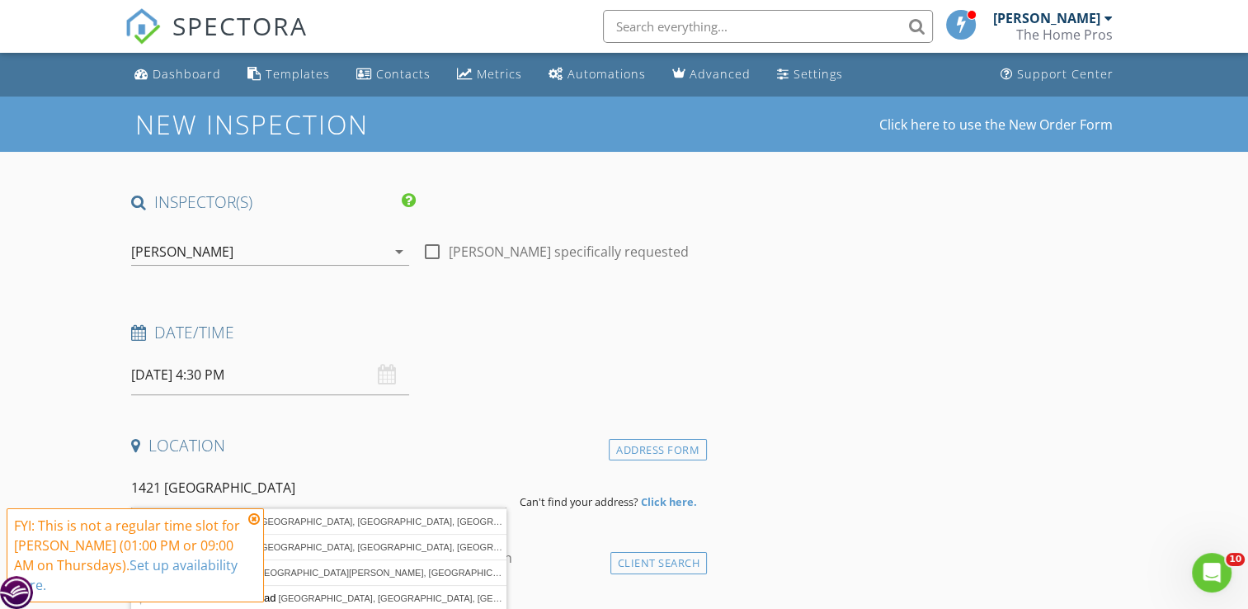
click at [254, 520] on icon at bounding box center [254, 518] width 12 height 13
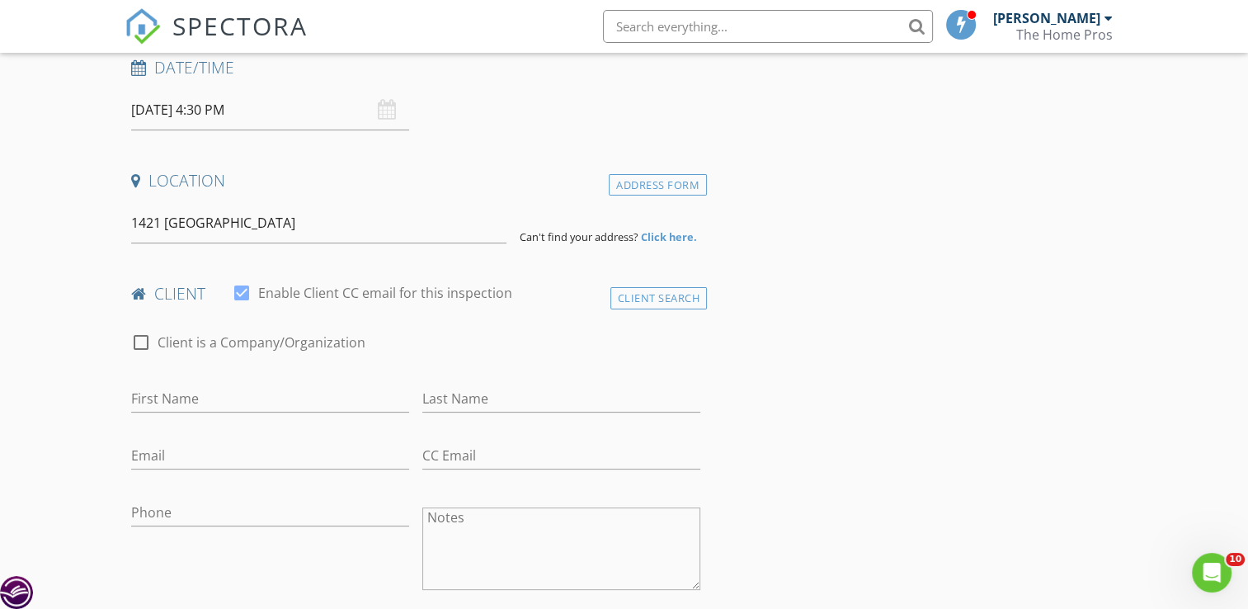
scroll to position [289, 0]
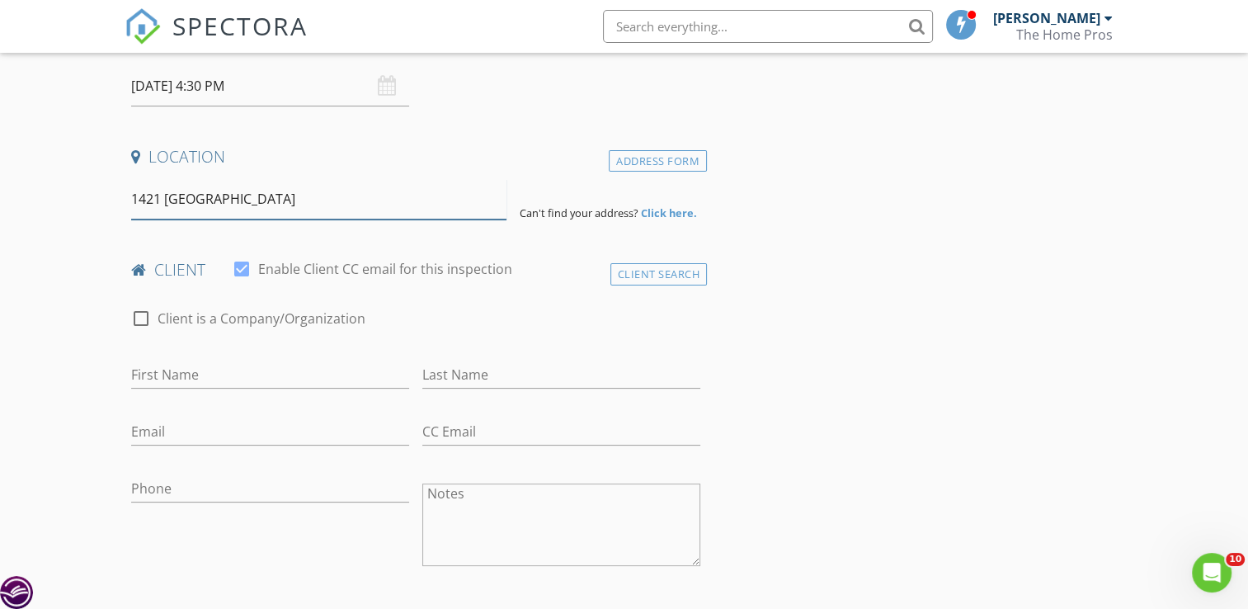
click at [298, 199] on input "1421 Westfield" at bounding box center [318, 199] width 375 height 40
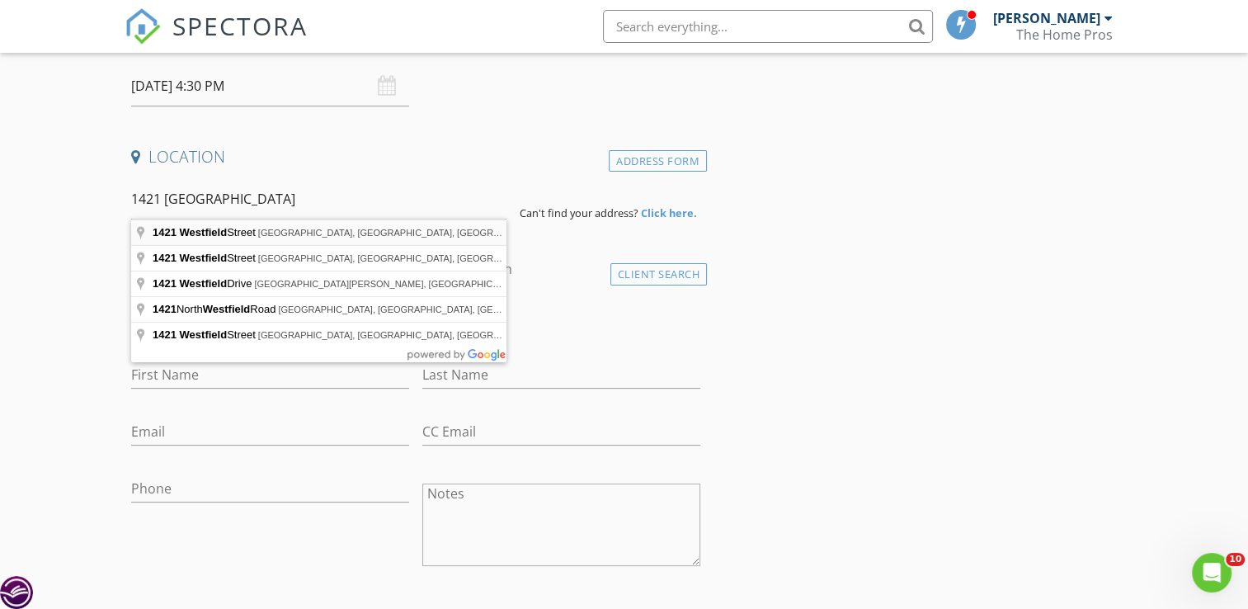
type input "1421 Westfield Street, Pittsburgh, PA, USA"
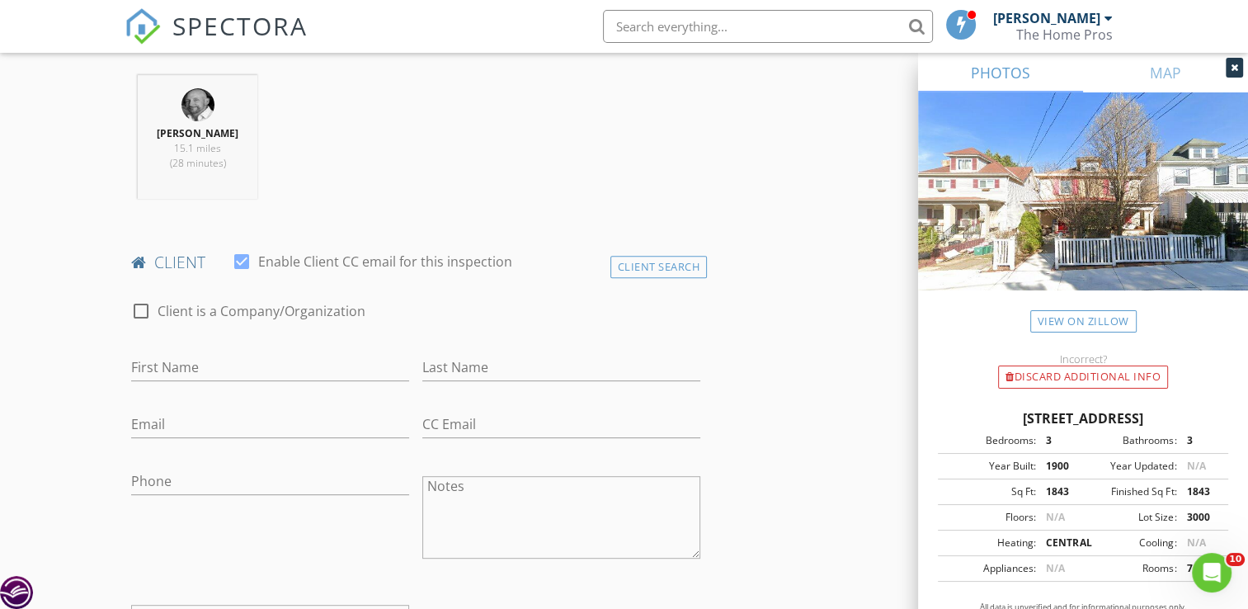
scroll to position [653, 0]
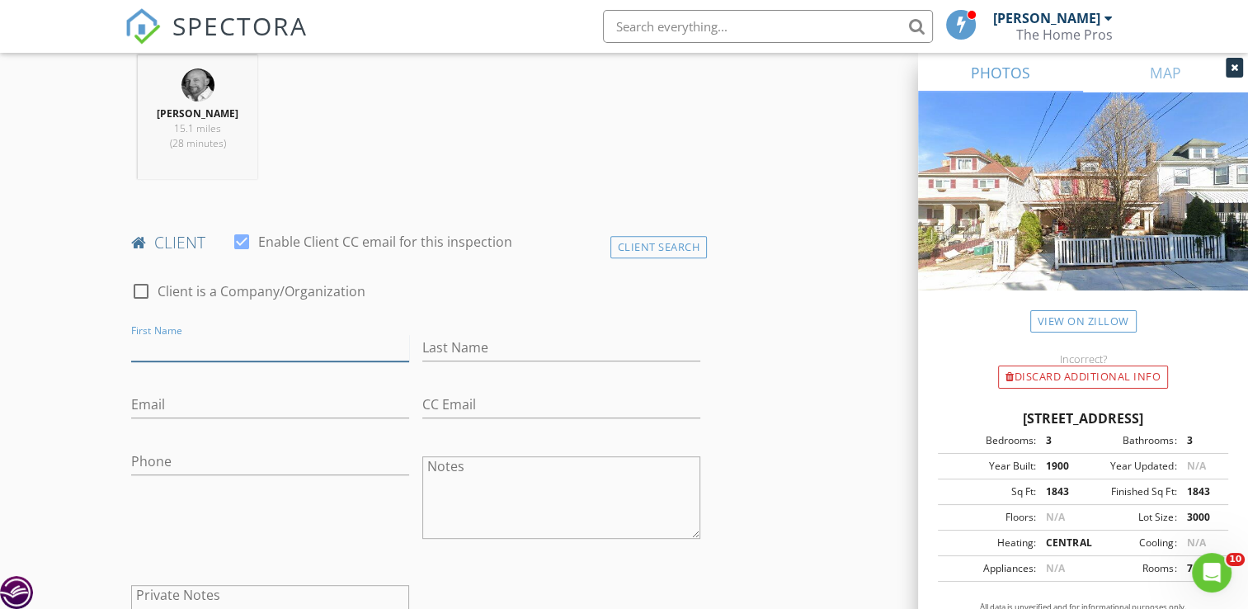
click at [259, 346] on input "First Name" at bounding box center [270, 347] width 278 height 27
type input "[PERSON_NAME]"
type input "Albrethsen"
click at [195, 407] on input "Email" at bounding box center [270, 404] width 278 height 27
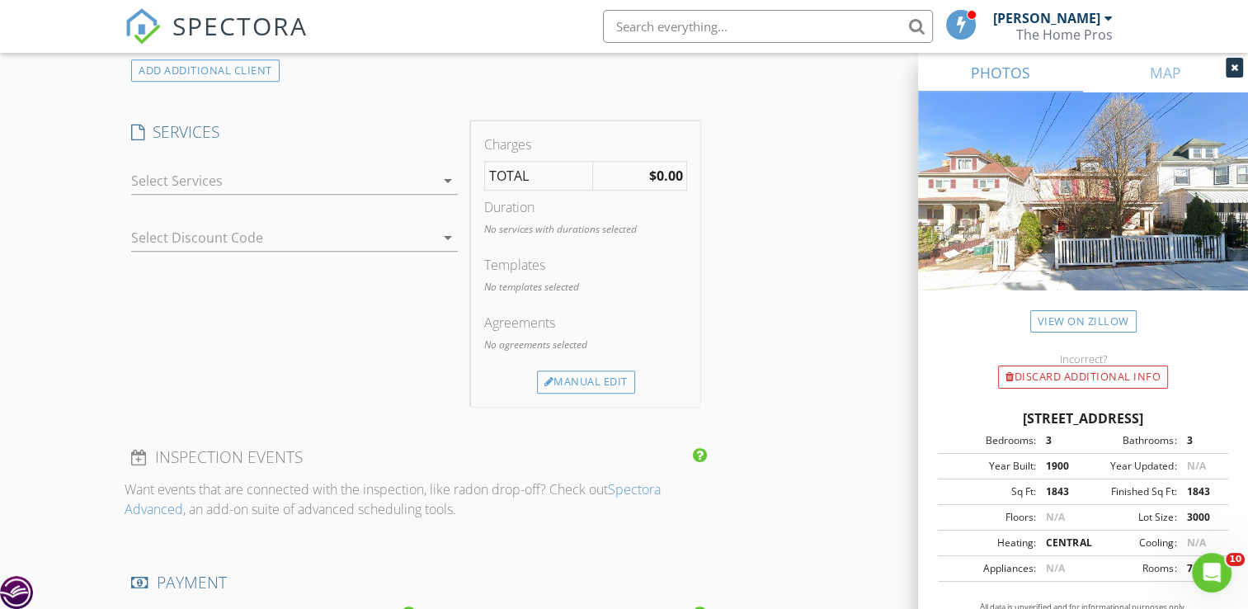
scroll to position [1299, 0]
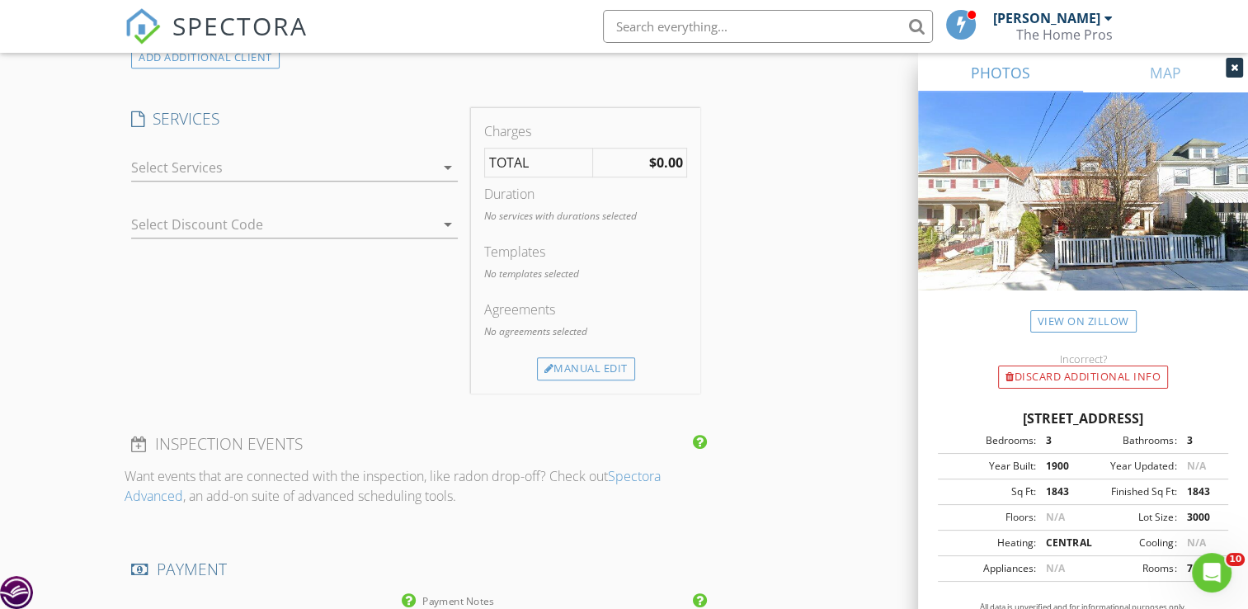
type input "[PERSON_NAME][EMAIL_ADDRESS][DOMAIN_NAME]"
click at [427, 163] on div at bounding box center [283, 167] width 304 height 26
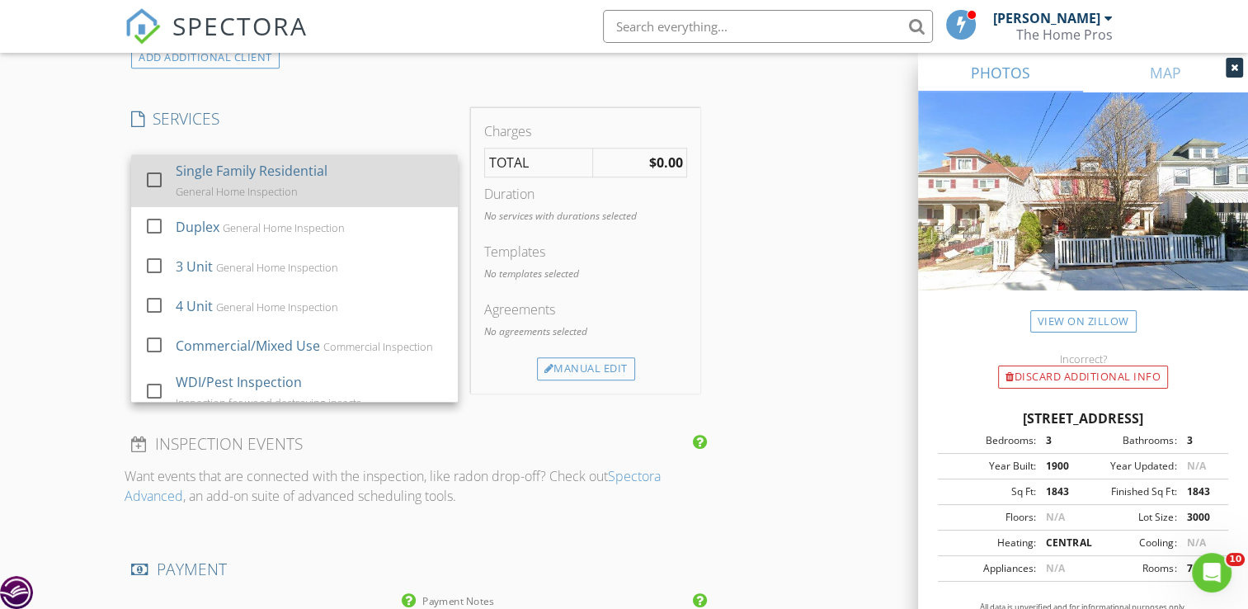
click at [402, 181] on div "Single Family Residential General Home Inspection" at bounding box center [310, 180] width 269 height 53
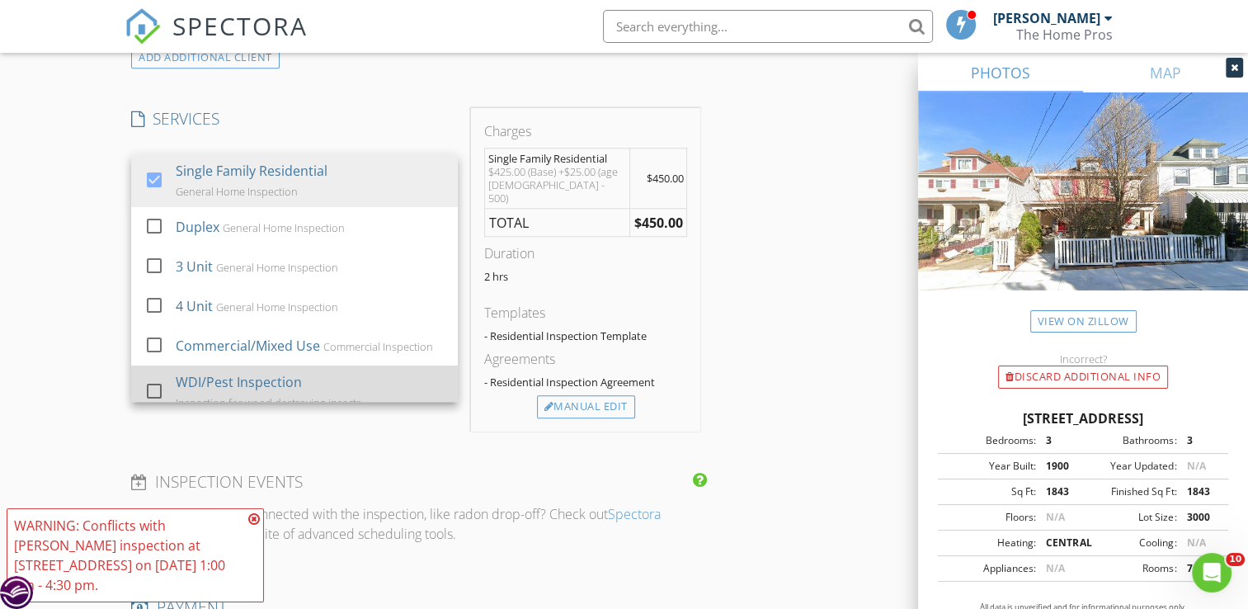
click at [398, 384] on div "WDI/Pest Inspection Inspection for wood destroying insects" at bounding box center [310, 391] width 269 height 53
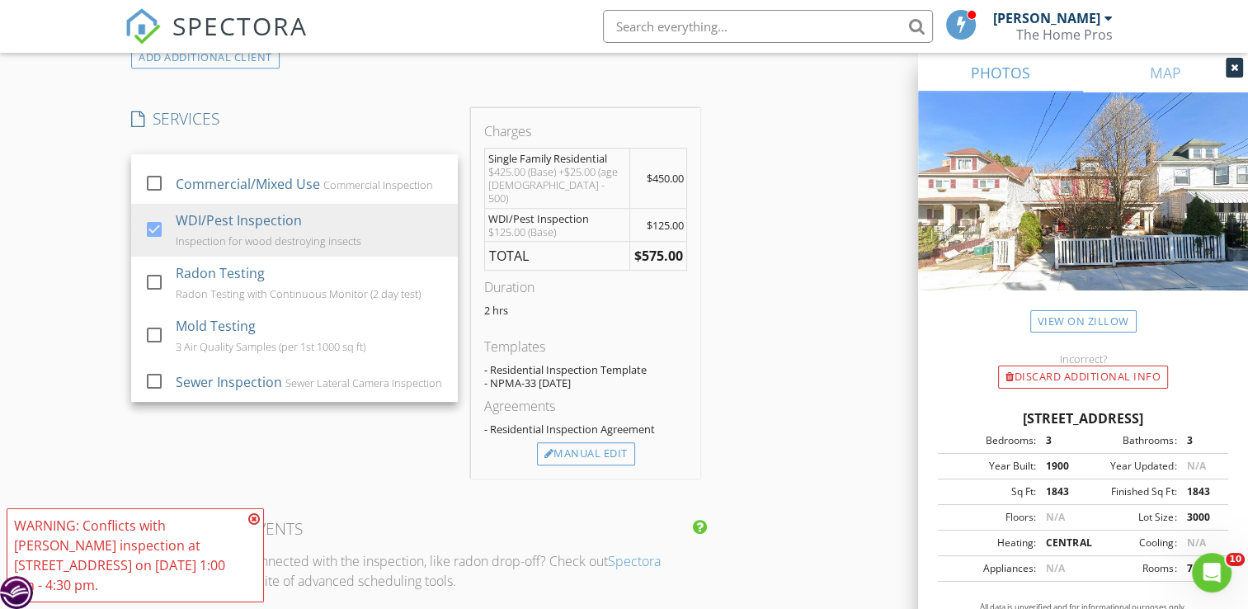
scroll to position [175, 0]
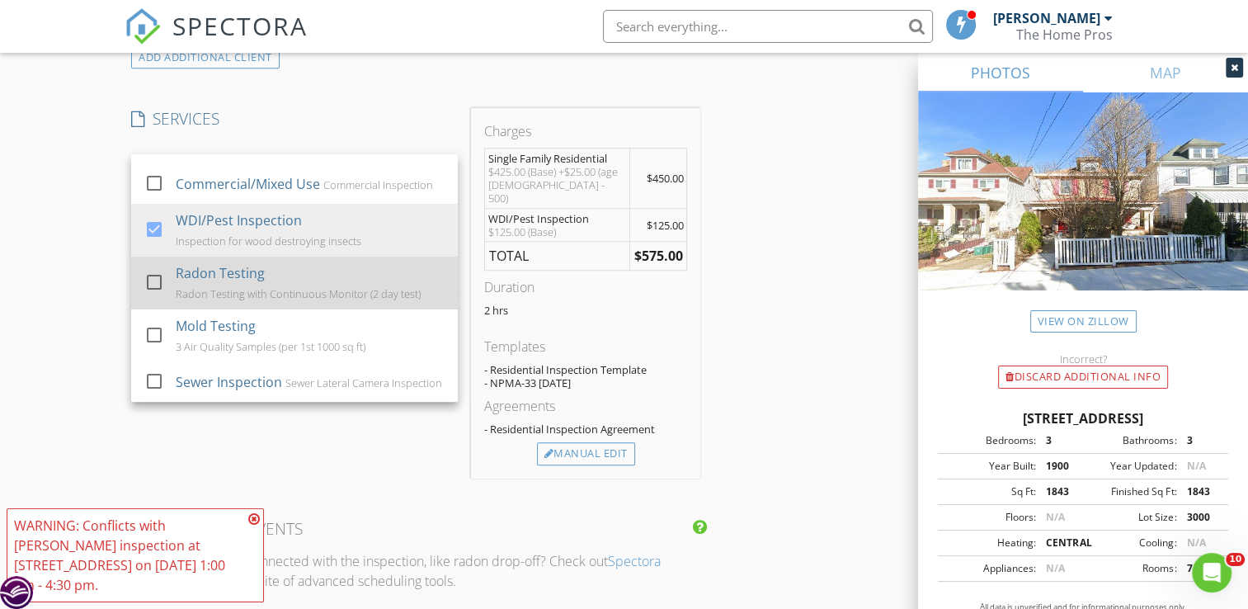
click at [360, 287] on div "Radon Testing with Continuous Monitor (2 day test)" at bounding box center [298, 293] width 245 height 13
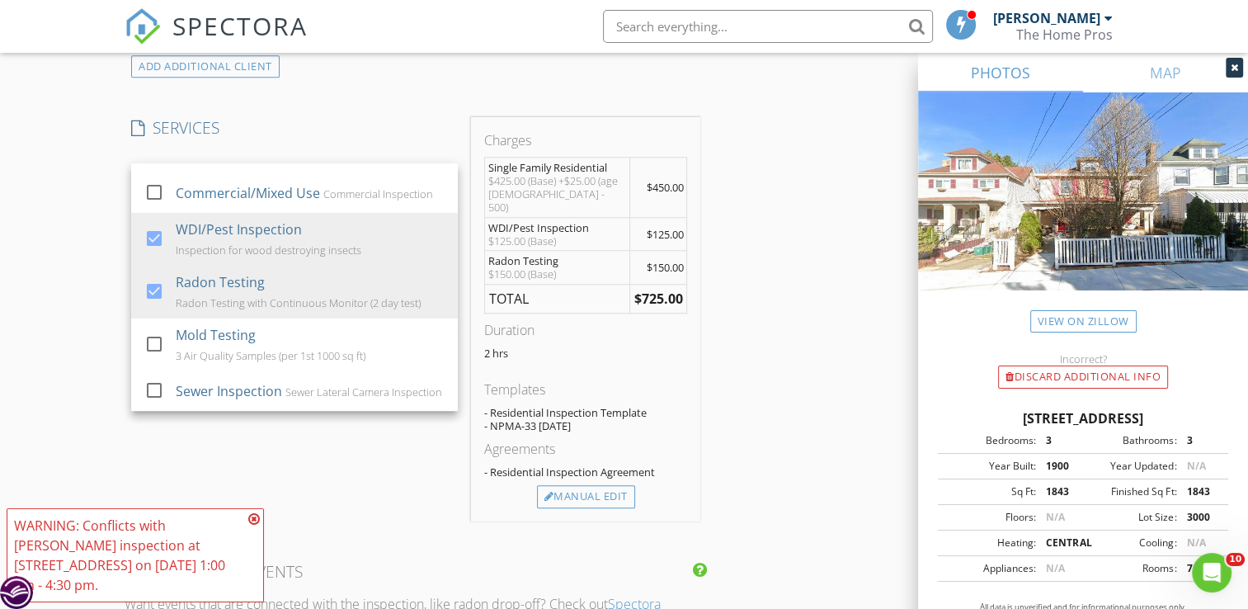
scroll to position [1287, 0]
click at [591, 488] on div "Manual Edit" at bounding box center [586, 499] width 98 height 23
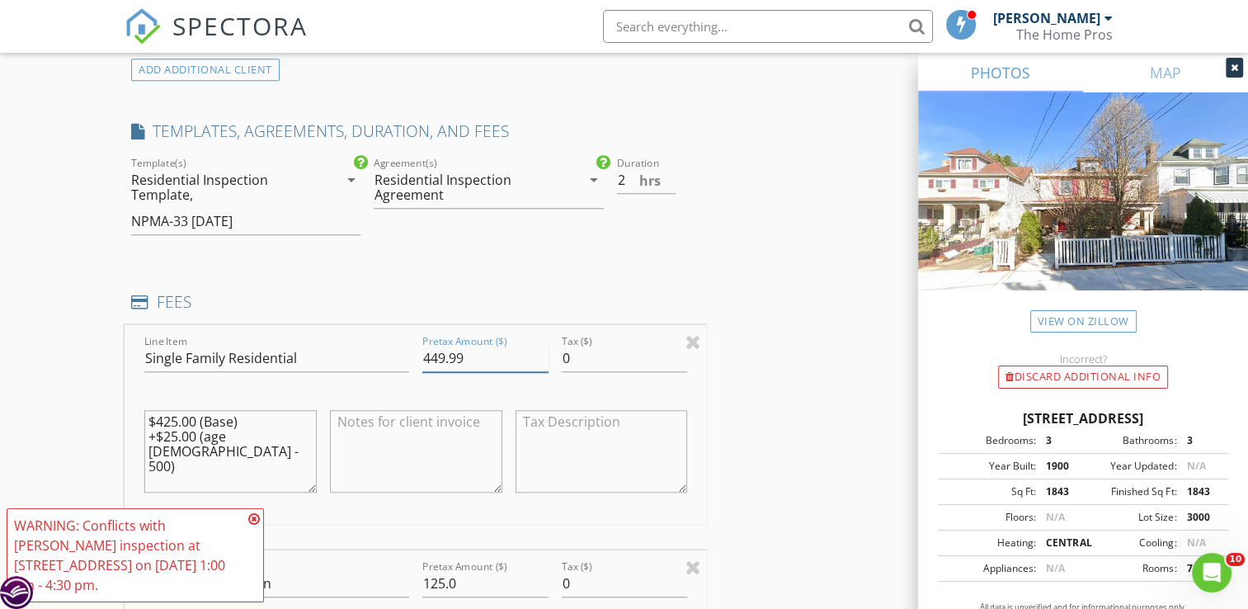
click at [542, 359] on input "449.99" at bounding box center [485, 358] width 126 height 27
click at [542, 359] on input "449.98" at bounding box center [485, 358] width 126 height 27
click at [542, 359] on input "449.97" at bounding box center [485, 358] width 126 height 27
drag, startPoint x: 490, startPoint y: 359, endPoint x: 318, endPoint y: 348, distance: 171.9
click at [318, 348] on div "Line Item Single Family Residential Pretax Amount ($) 449.97 Tax ($) 0 $425.00 …" at bounding box center [416, 424] width 582 height 199
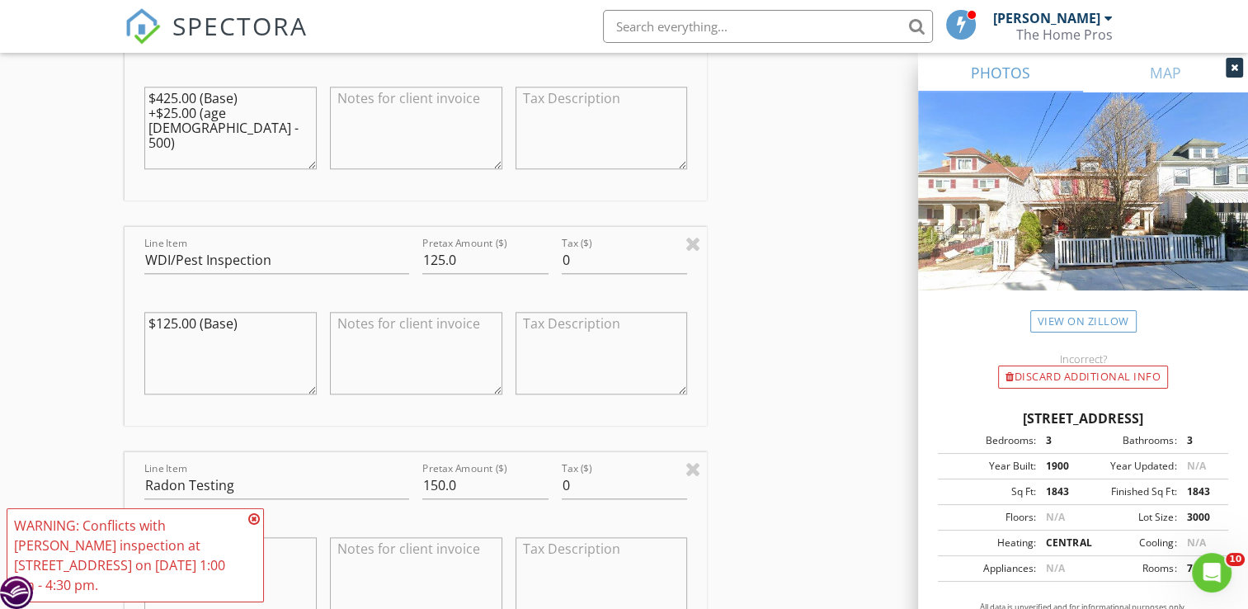
scroll to position [1613, 0]
type input "425"
click at [255, 523] on icon at bounding box center [254, 518] width 12 height 13
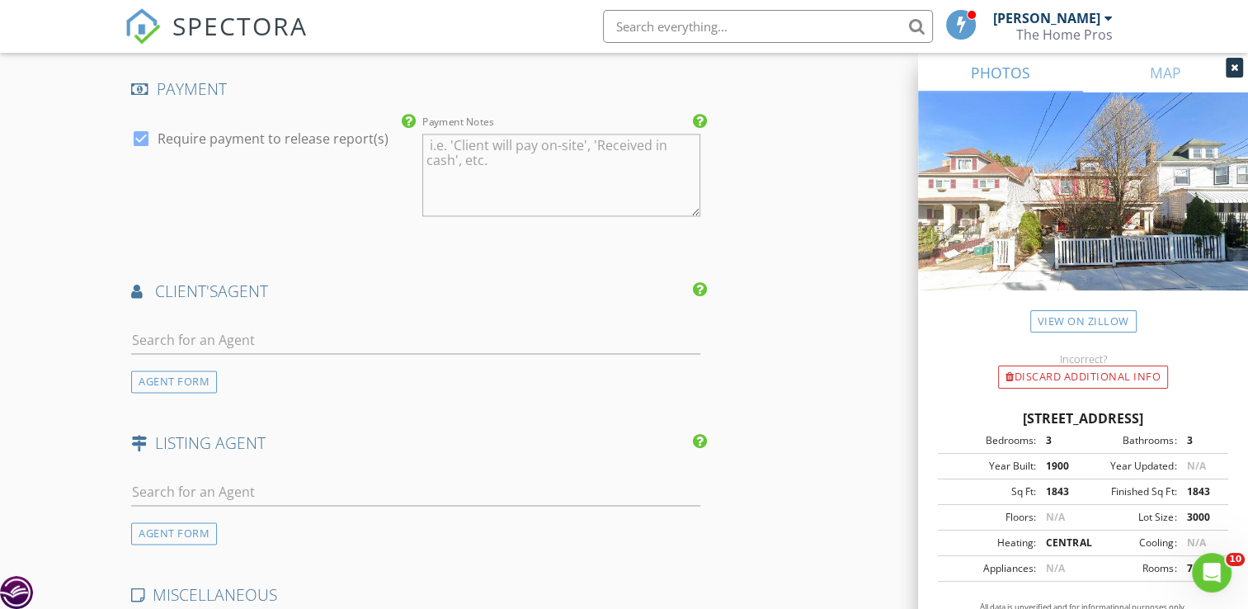
scroll to position [2326, 0]
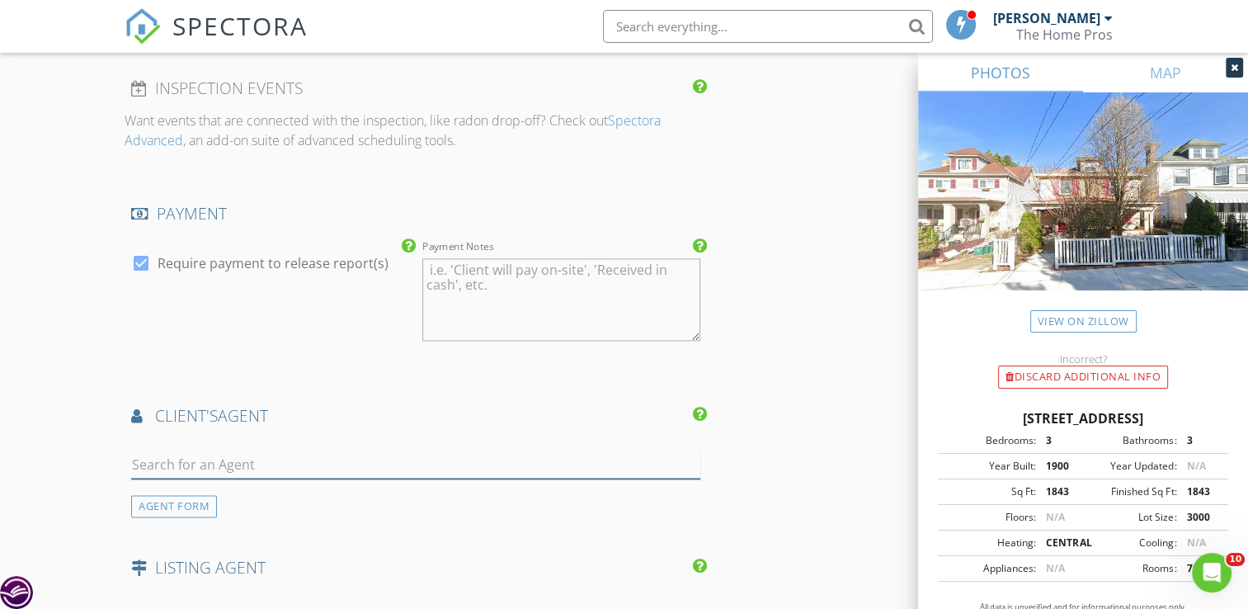
click at [257, 454] on input "text" at bounding box center [415, 464] width 569 height 27
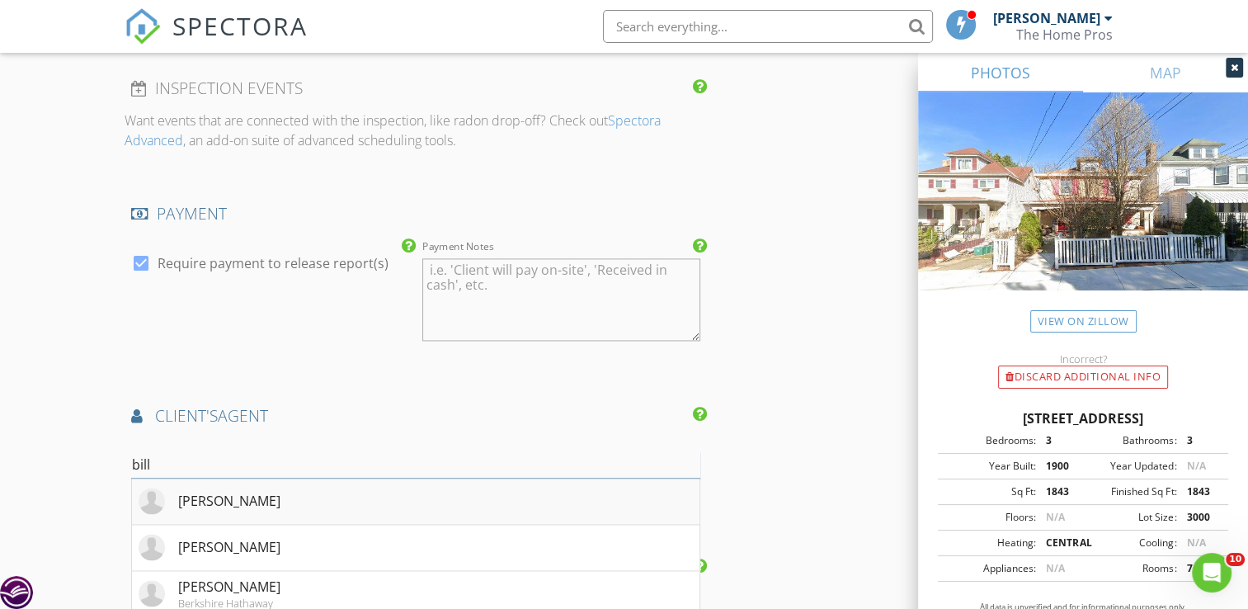
type input "bill"
click at [233, 492] on div "[PERSON_NAME]" at bounding box center [229, 501] width 102 height 20
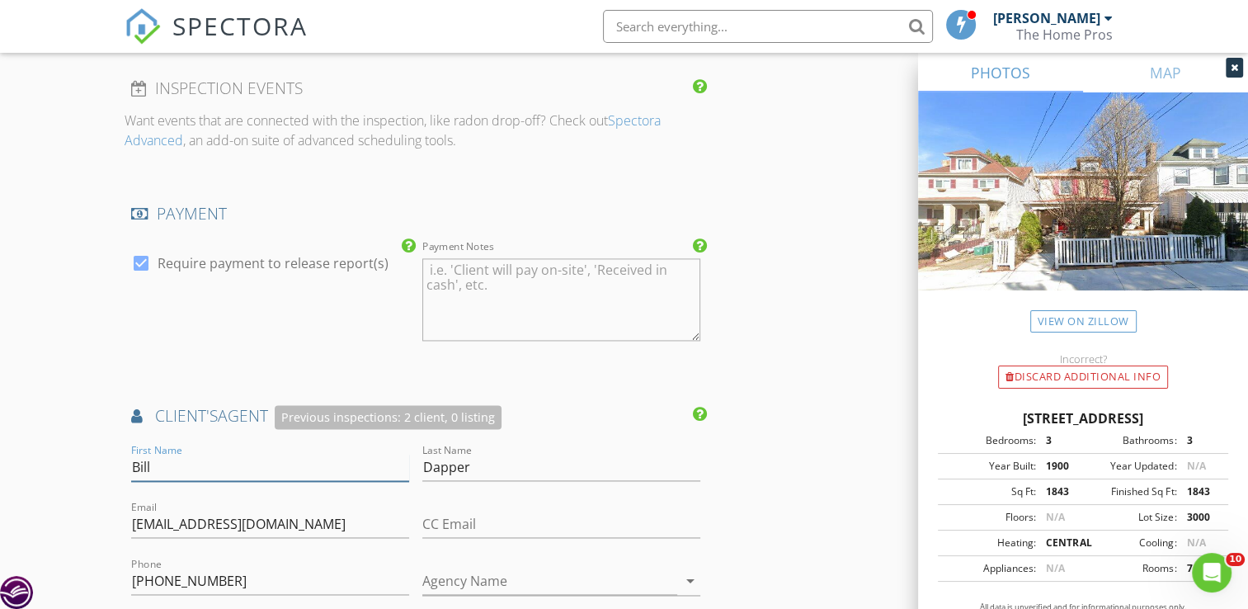
click at [212, 470] on input "Bill" at bounding box center [270, 467] width 278 height 27
click at [393, 523] on input "bill@pittsburghdapperhomes.com" at bounding box center [270, 524] width 278 height 27
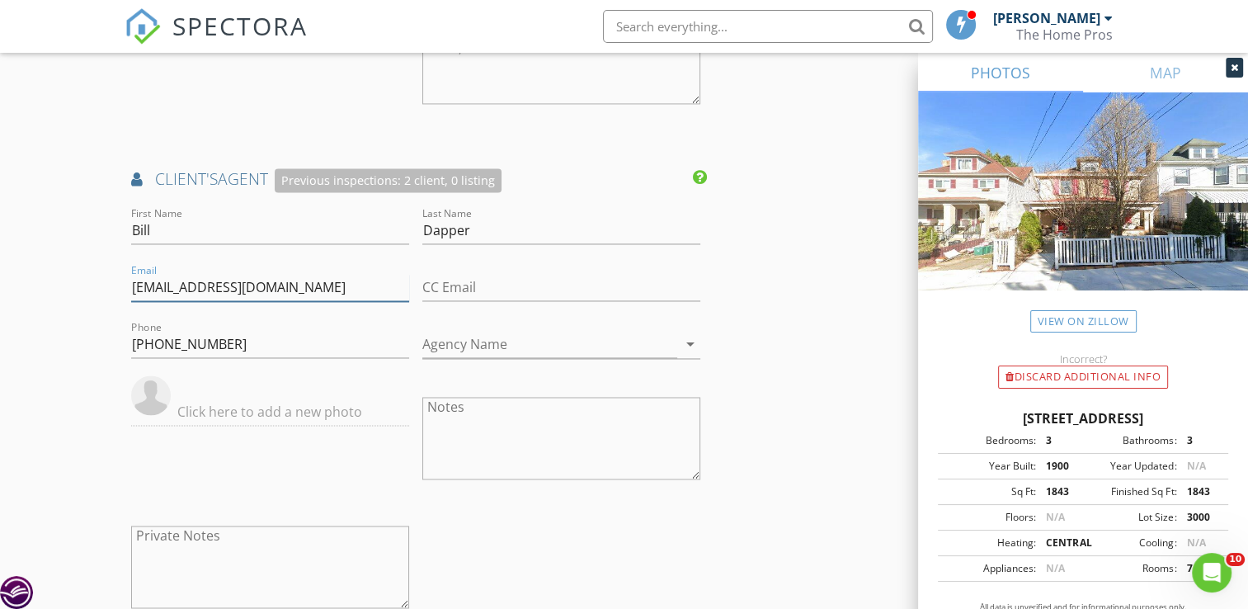
scroll to position [2577, 0]
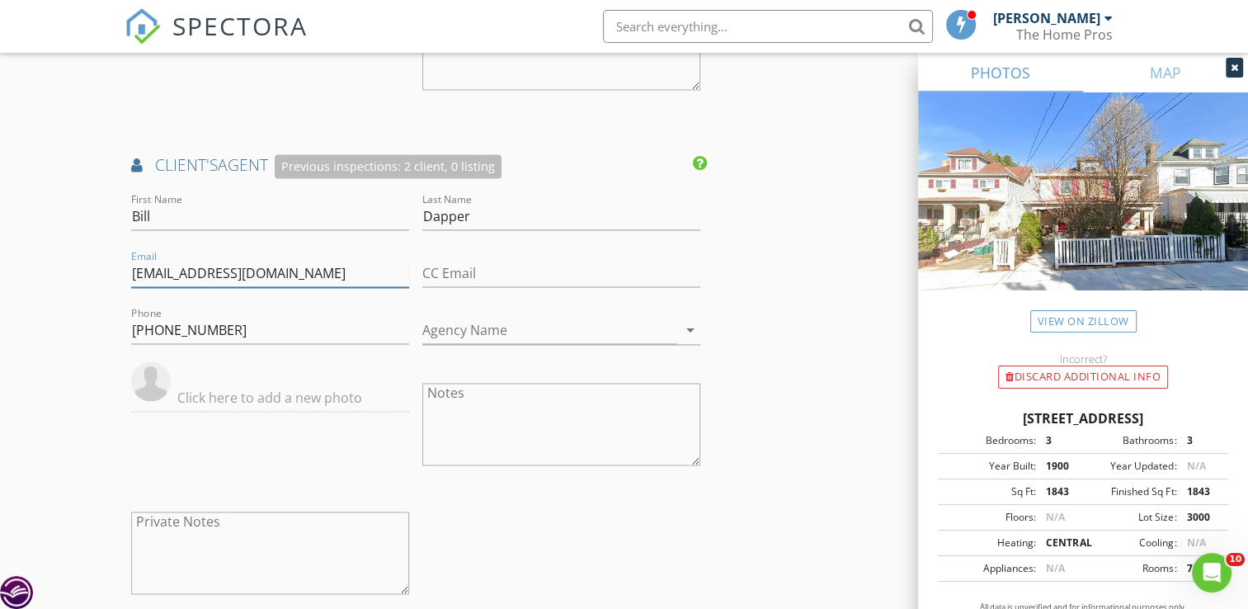
drag, startPoint x: 355, startPoint y: 269, endPoint x: 126, endPoint y: 272, distance: 228.5
click at [126, 272] on div "Email bill@pittsburghdapperhomes.com" at bounding box center [270, 275] width 291 height 57
click at [485, 219] on input "Dapper" at bounding box center [561, 216] width 278 height 27
drag, startPoint x: 473, startPoint y: 212, endPoint x: 388, endPoint y: 217, distance: 85.9
click at [388, 217] on div "First Name Bill Last Name Dapper Email bill@pittsburghdapperhomes.com CC Email …" at bounding box center [416, 404] width 582 height 429
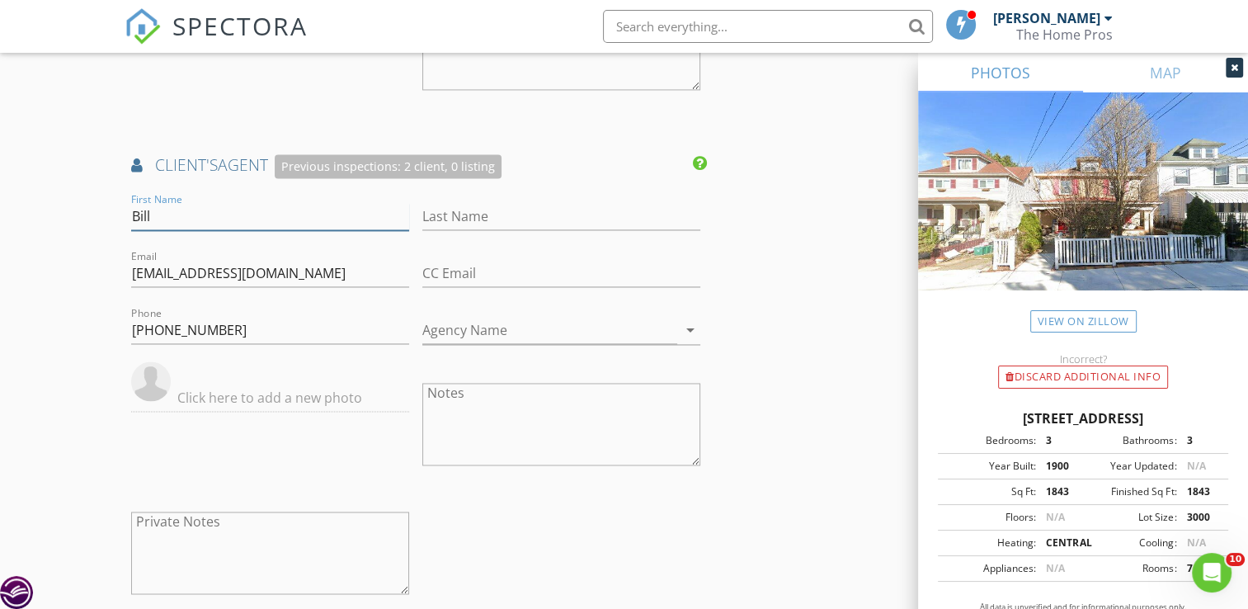
drag, startPoint x: 182, startPoint y: 209, endPoint x: 23, endPoint y: 191, distance: 160.3
drag, startPoint x: 275, startPoint y: 326, endPoint x: 91, endPoint y: 327, distance: 184.8
drag, startPoint x: 370, startPoint y: 269, endPoint x: 49, endPoint y: 258, distance: 321.0
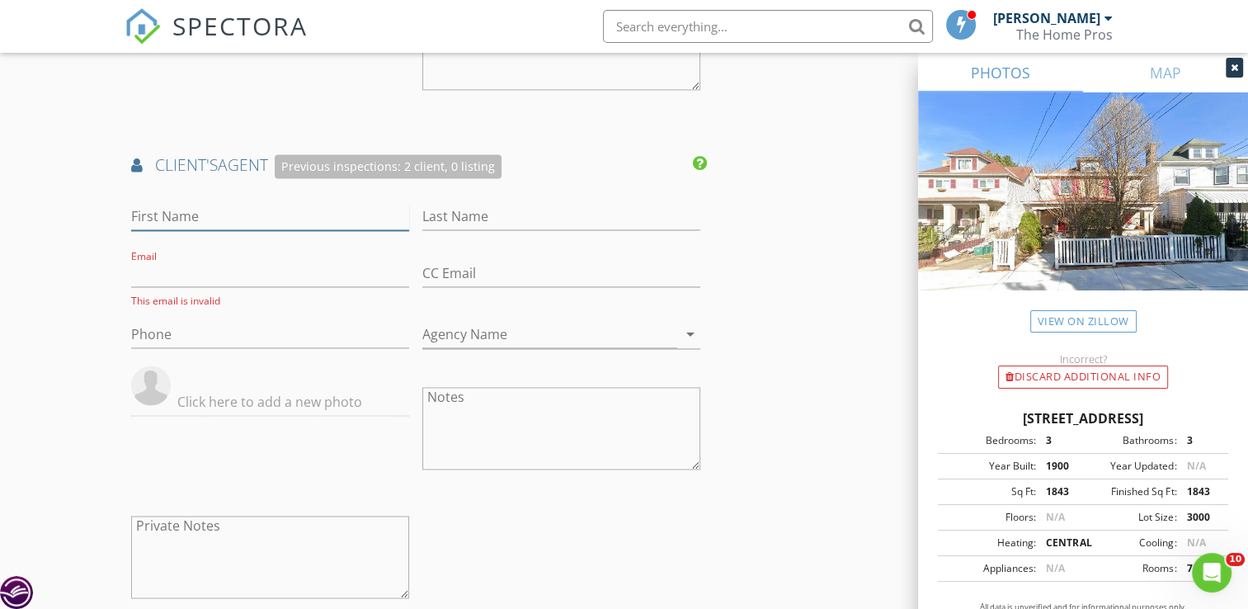
click at [172, 207] on input "First Name" at bounding box center [270, 216] width 278 height 27
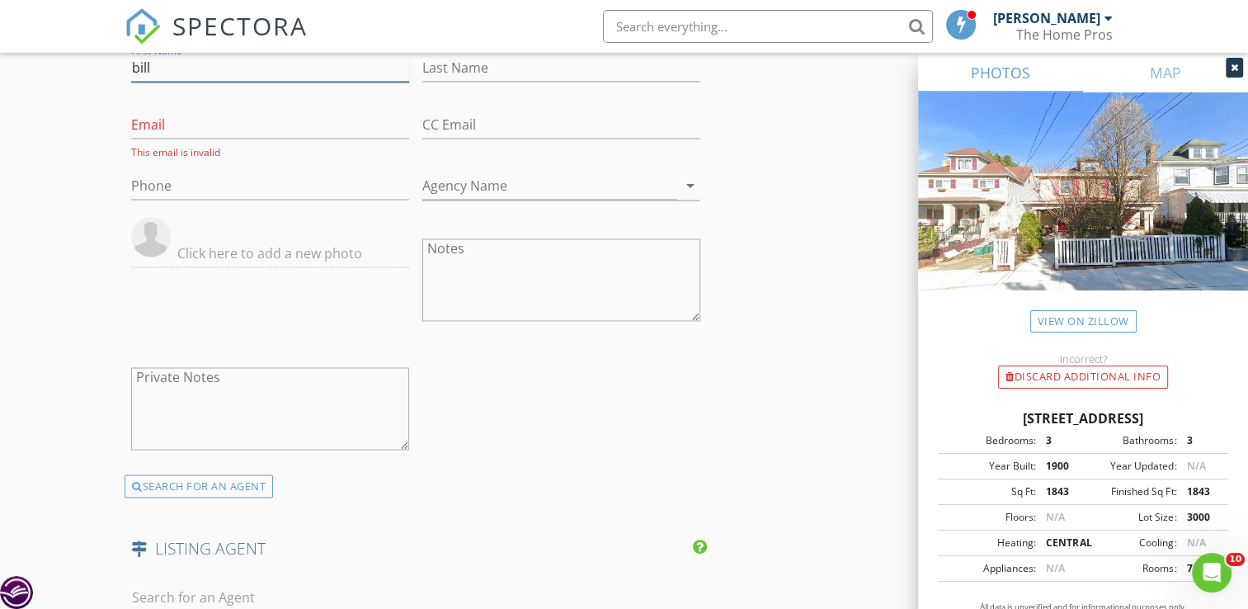
scroll to position [2748, 0]
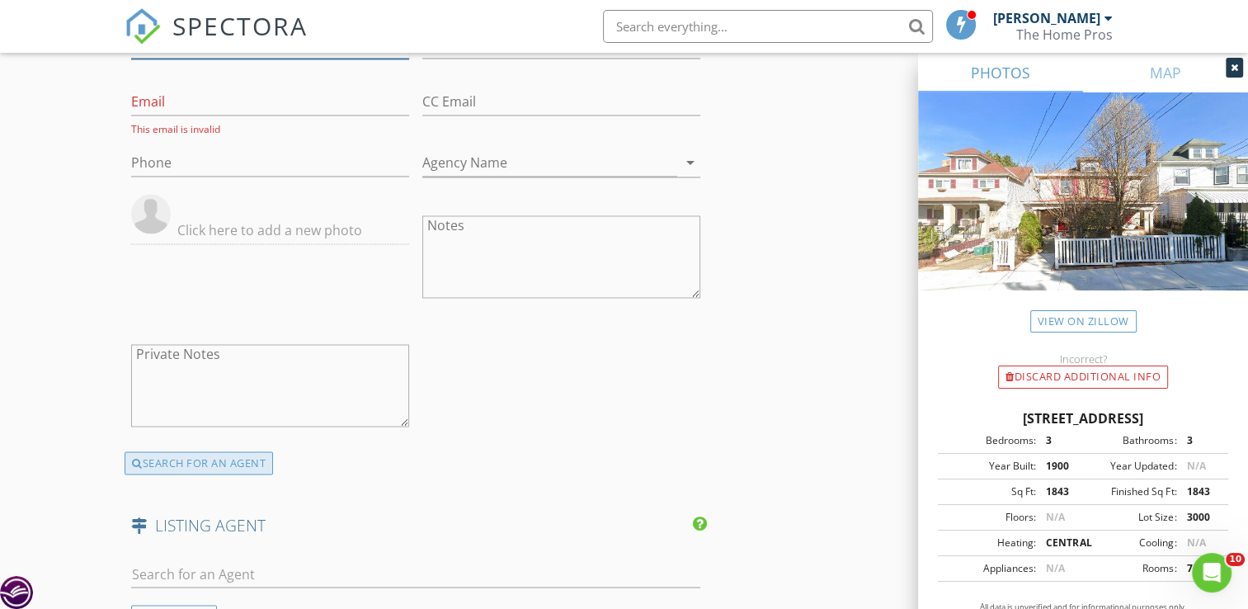
type input "bill"
click at [256, 459] on div "SEARCH FOR AN AGENT" at bounding box center [199, 462] width 148 height 23
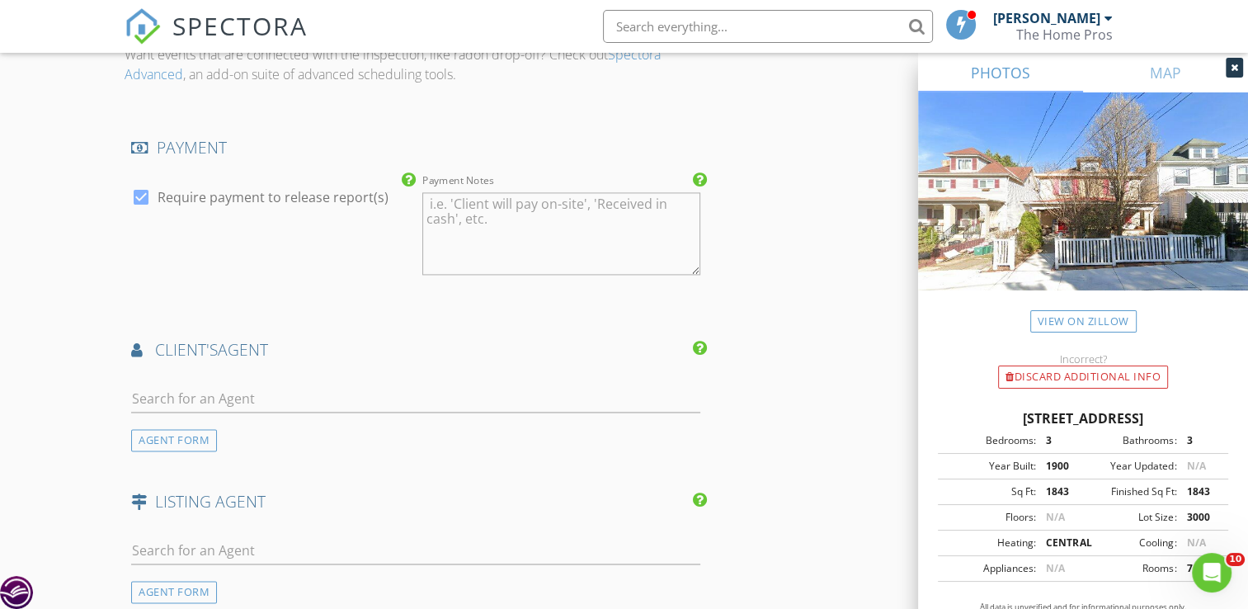
scroll to position [2384, 0]
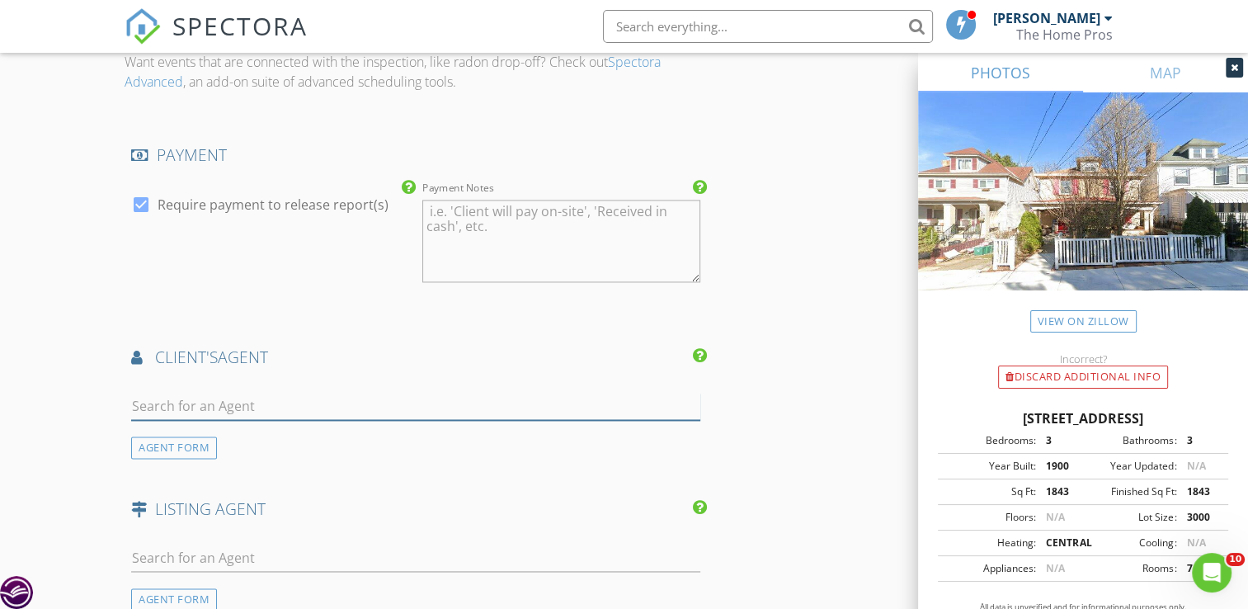
click at [181, 401] on input "text" at bounding box center [415, 406] width 569 height 27
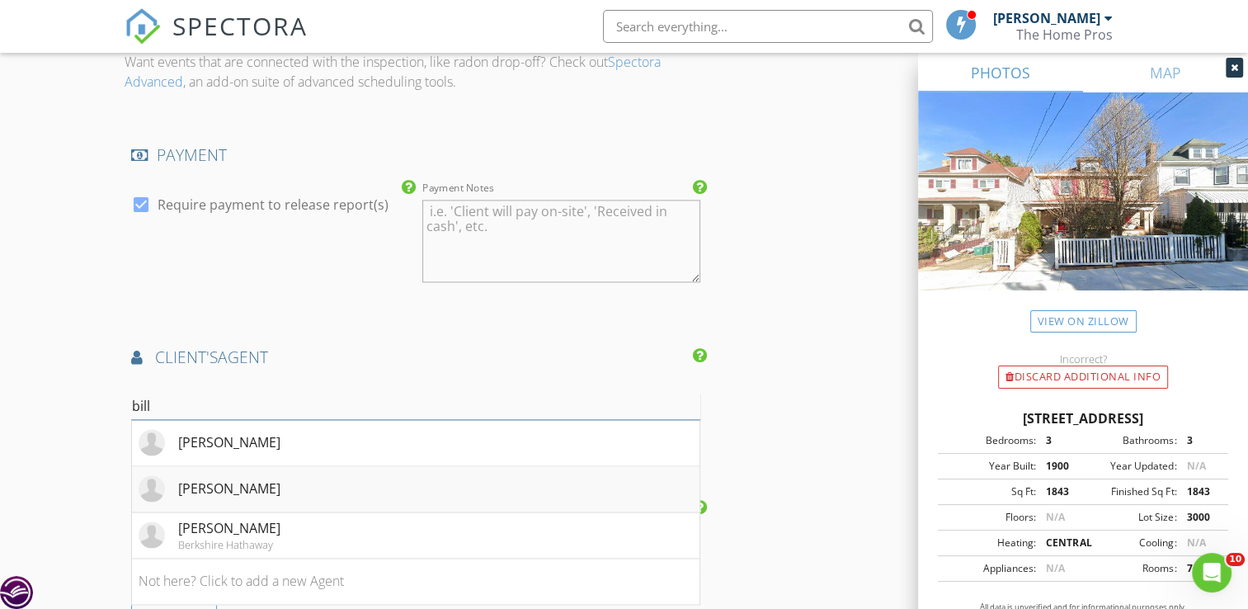
type input "bill"
click at [245, 493] on div "[PERSON_NAME]" at bounding box center [229, 488] width 102 height 20
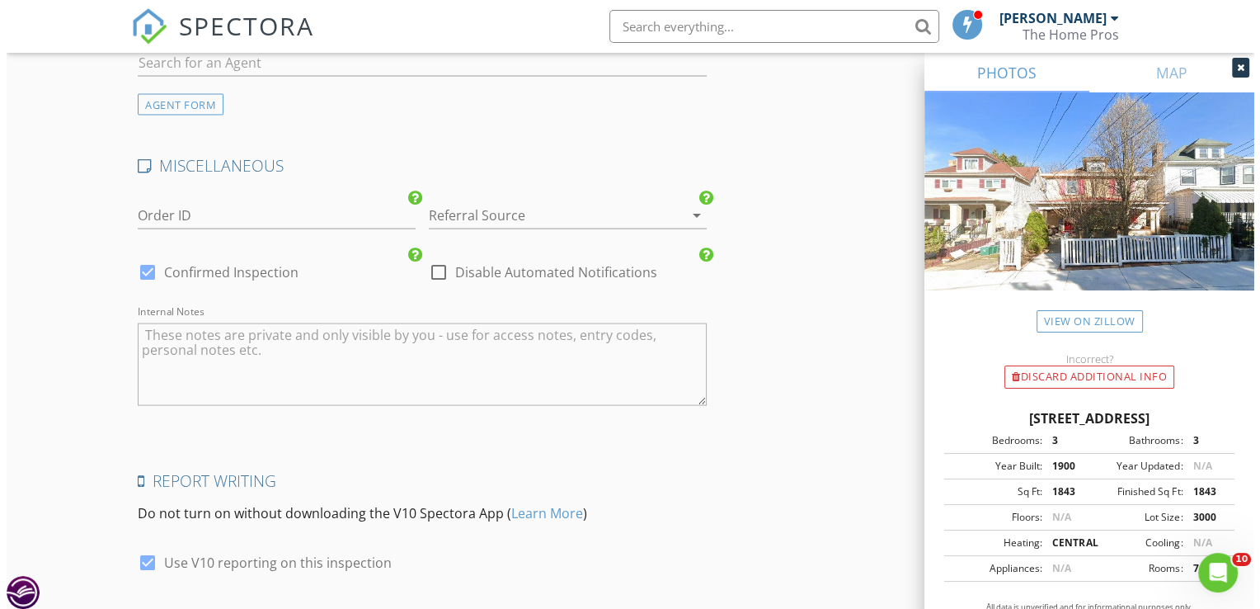
scroll to position [3367, 0]
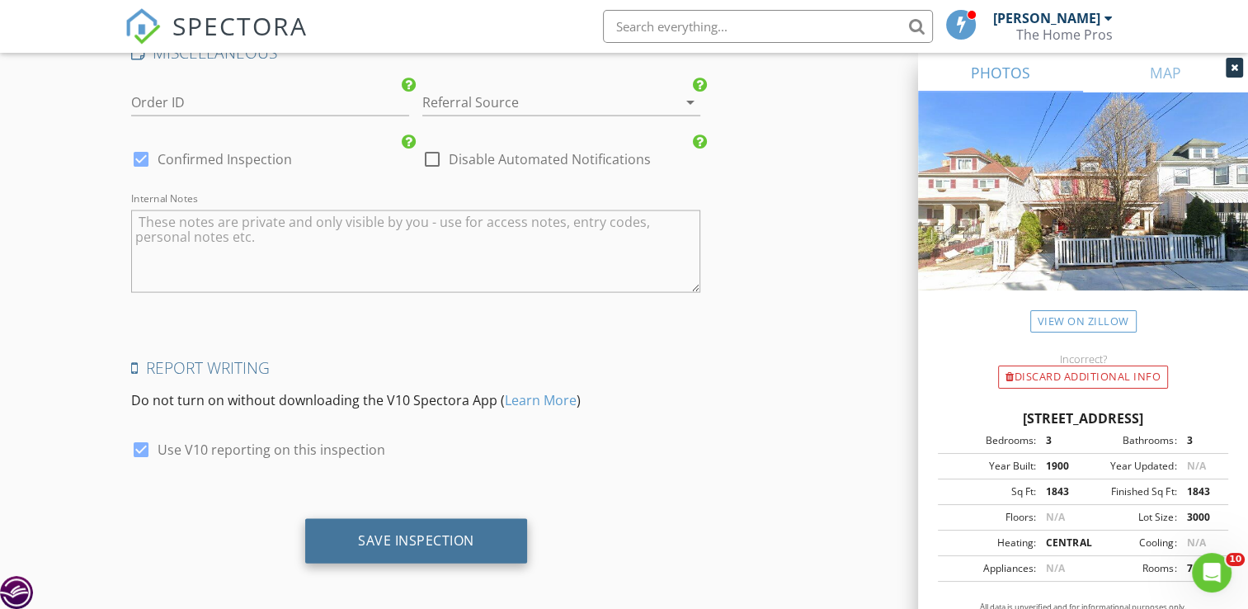
click at [467, 538] on div "Save Inspection" at bounding box center [416, 540] width 116 height 16
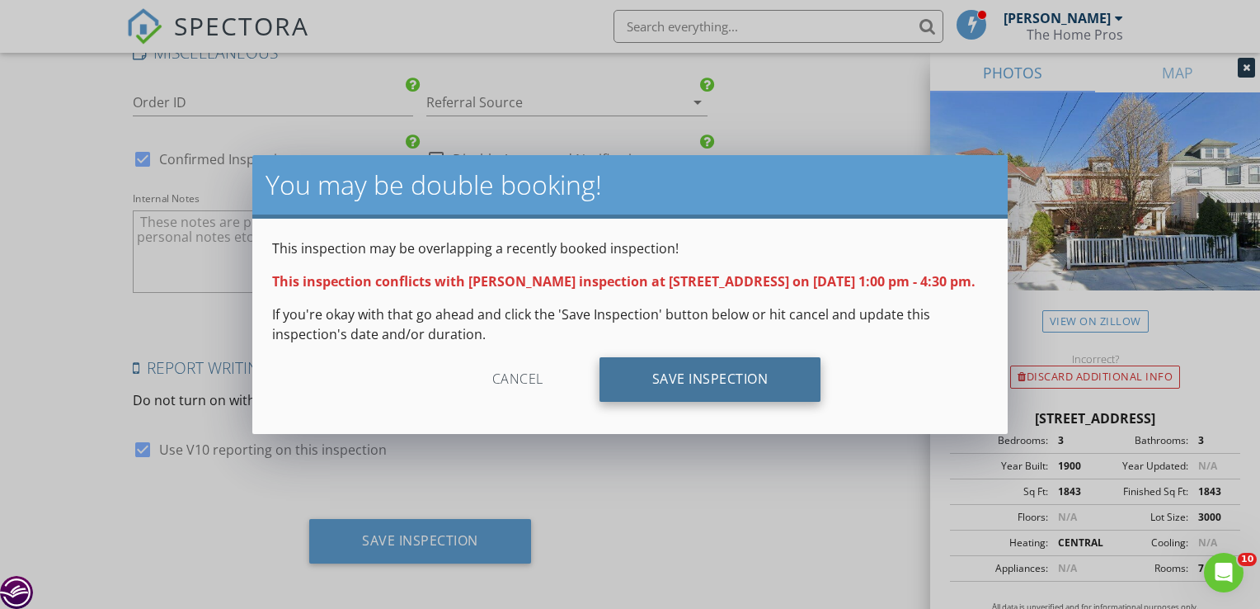
click at [749, 396] on div "Save Inspection" at bounding box center [711, 379] width 222 height 45
